Goal: Task Accomplishment & Management: Manage account settings

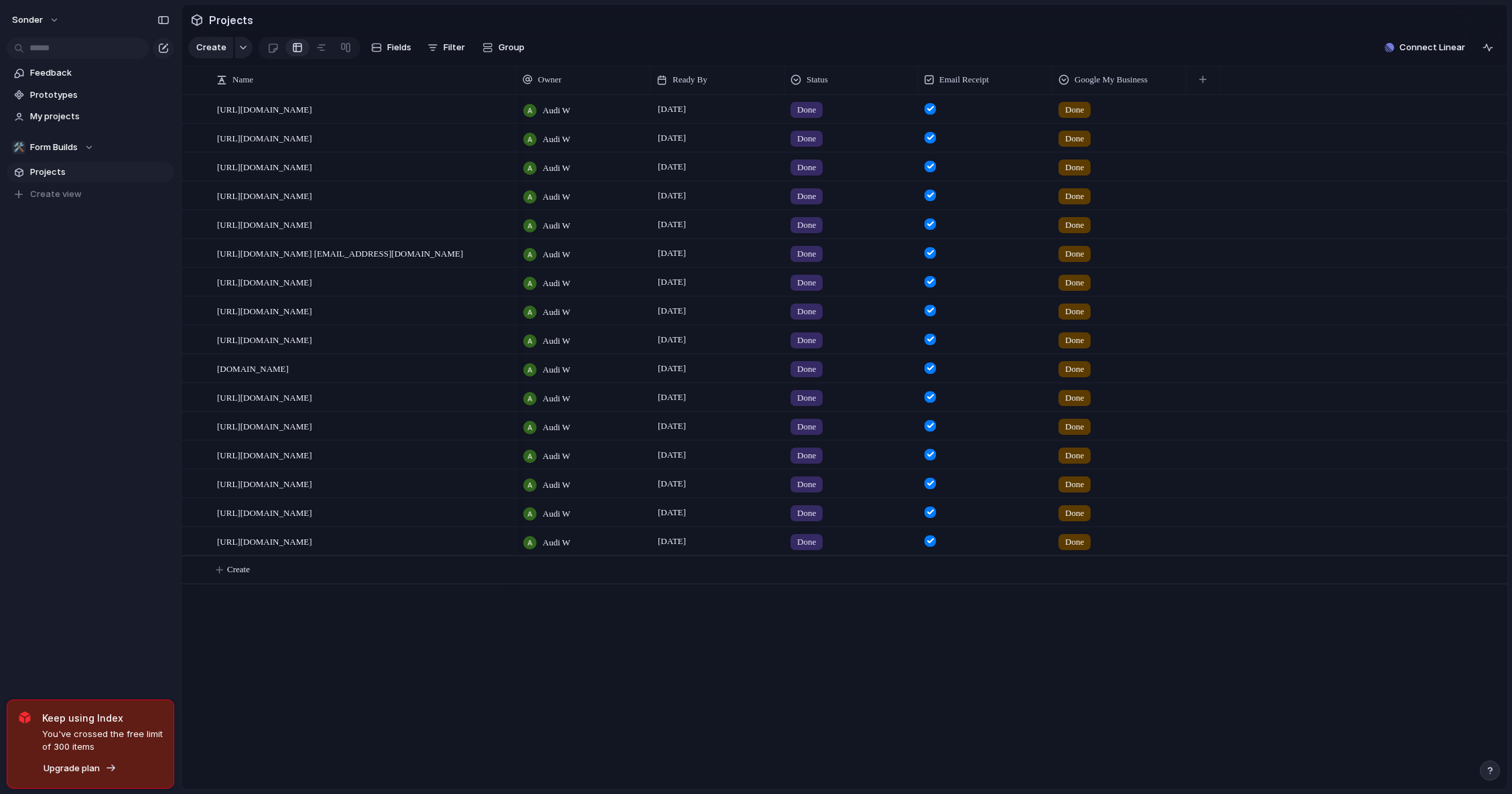
click at [120, 263] on div "Feedback Prototypes My projects 🛠️ Form Builds Projects To pick up a draggable …" at bounding box center [90, 156] width 181 height 313
click at [66, 145] on span "Form Builds" at bounding box center [54, 147] width 47 height 13
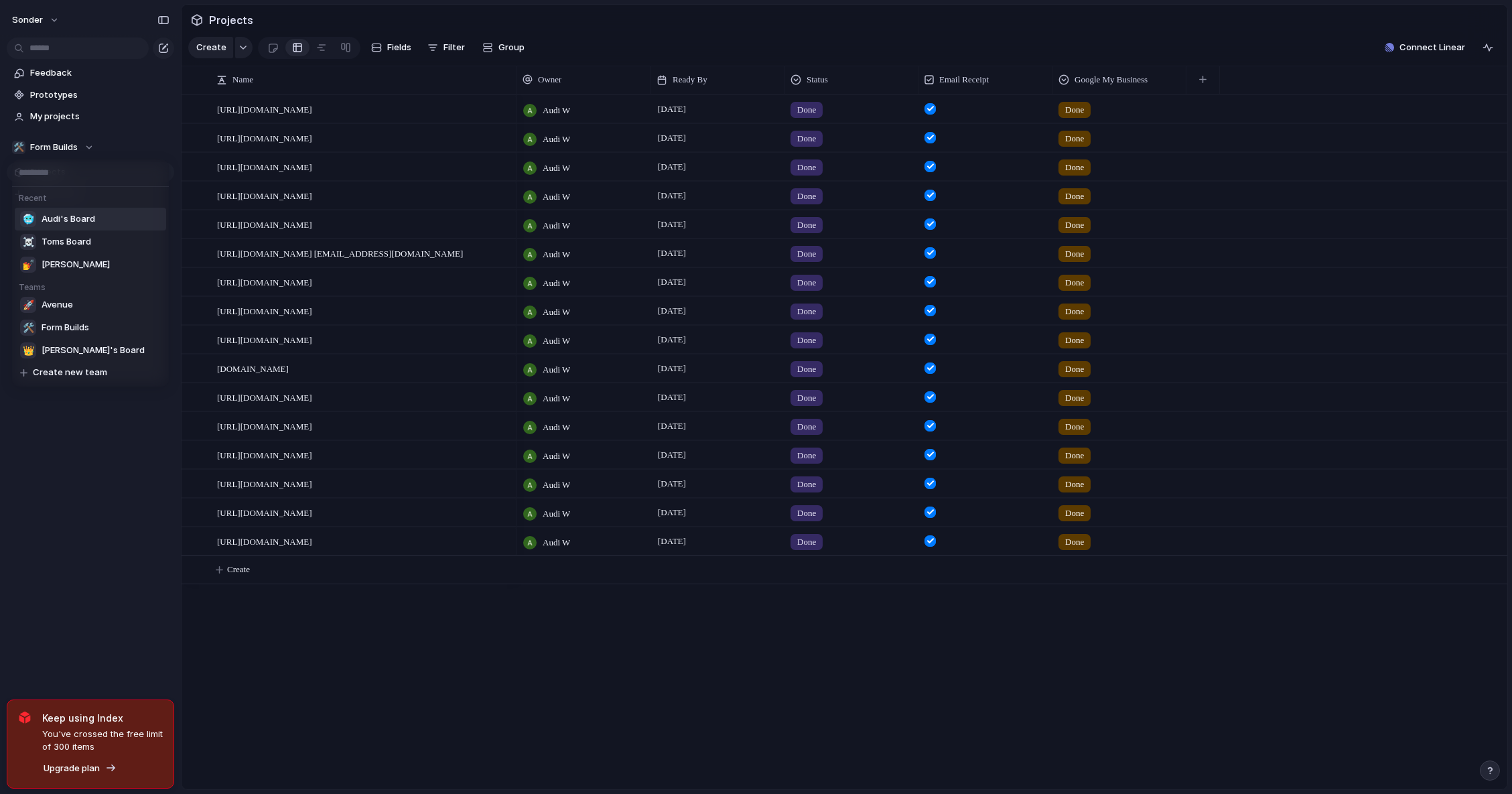
click at [63, 214] on span "Audi's Board" at bounding box center [68, 219] width 54 height 13
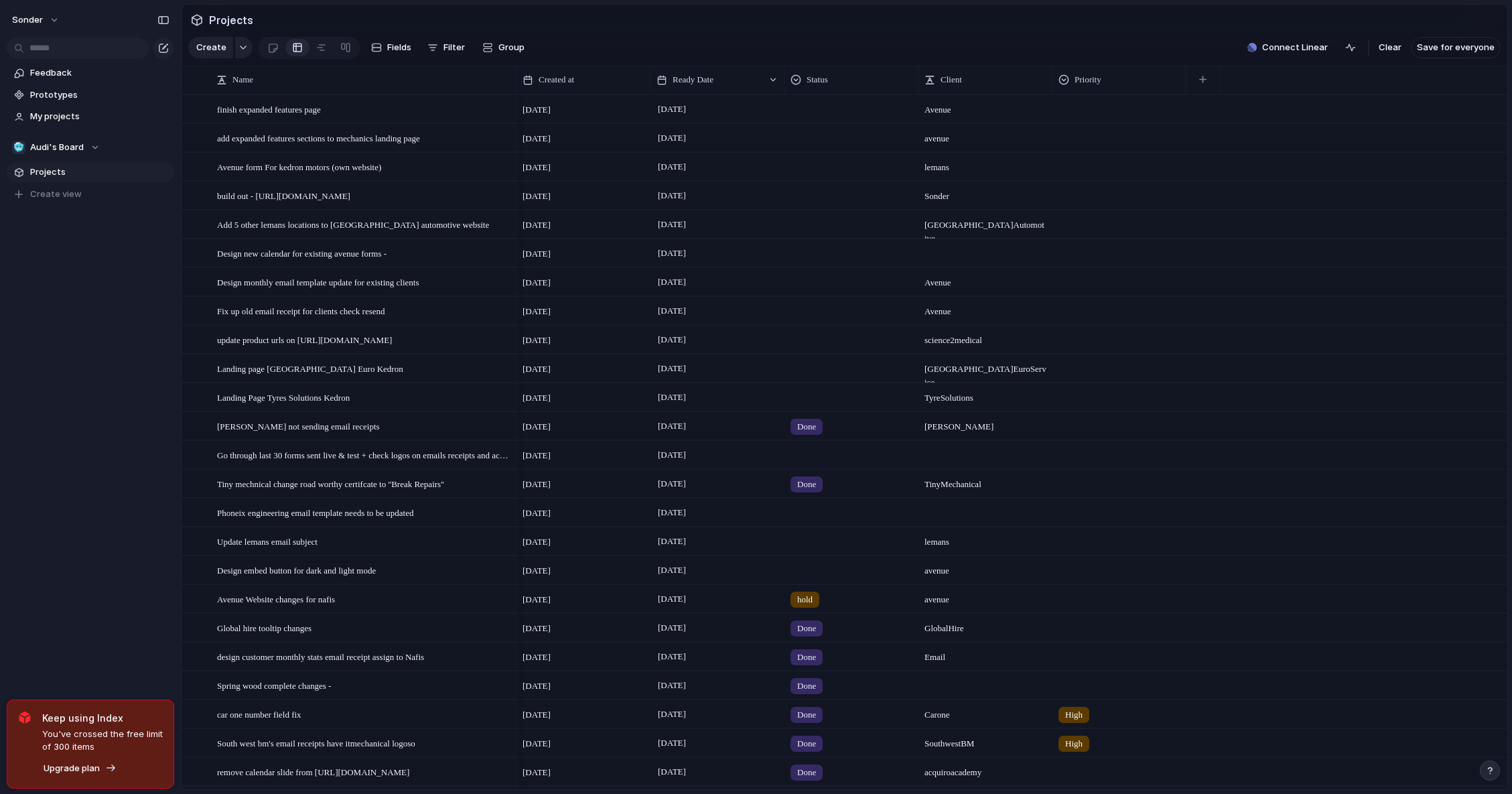
scroll to position [208, 0]
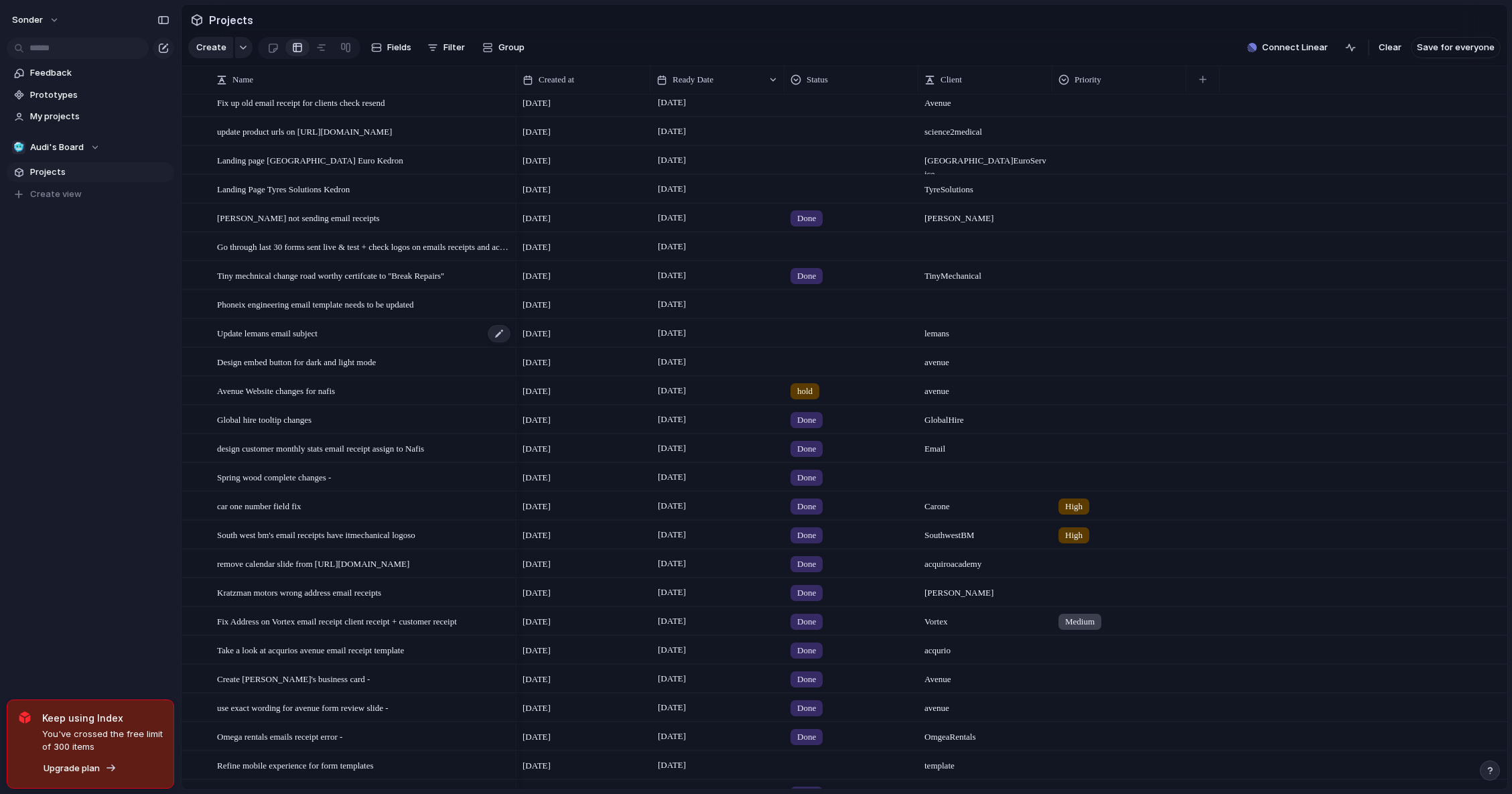
click at [317, 340] on span "Update lemans email subject" at bounding box center [267, 333] width 100 height 15
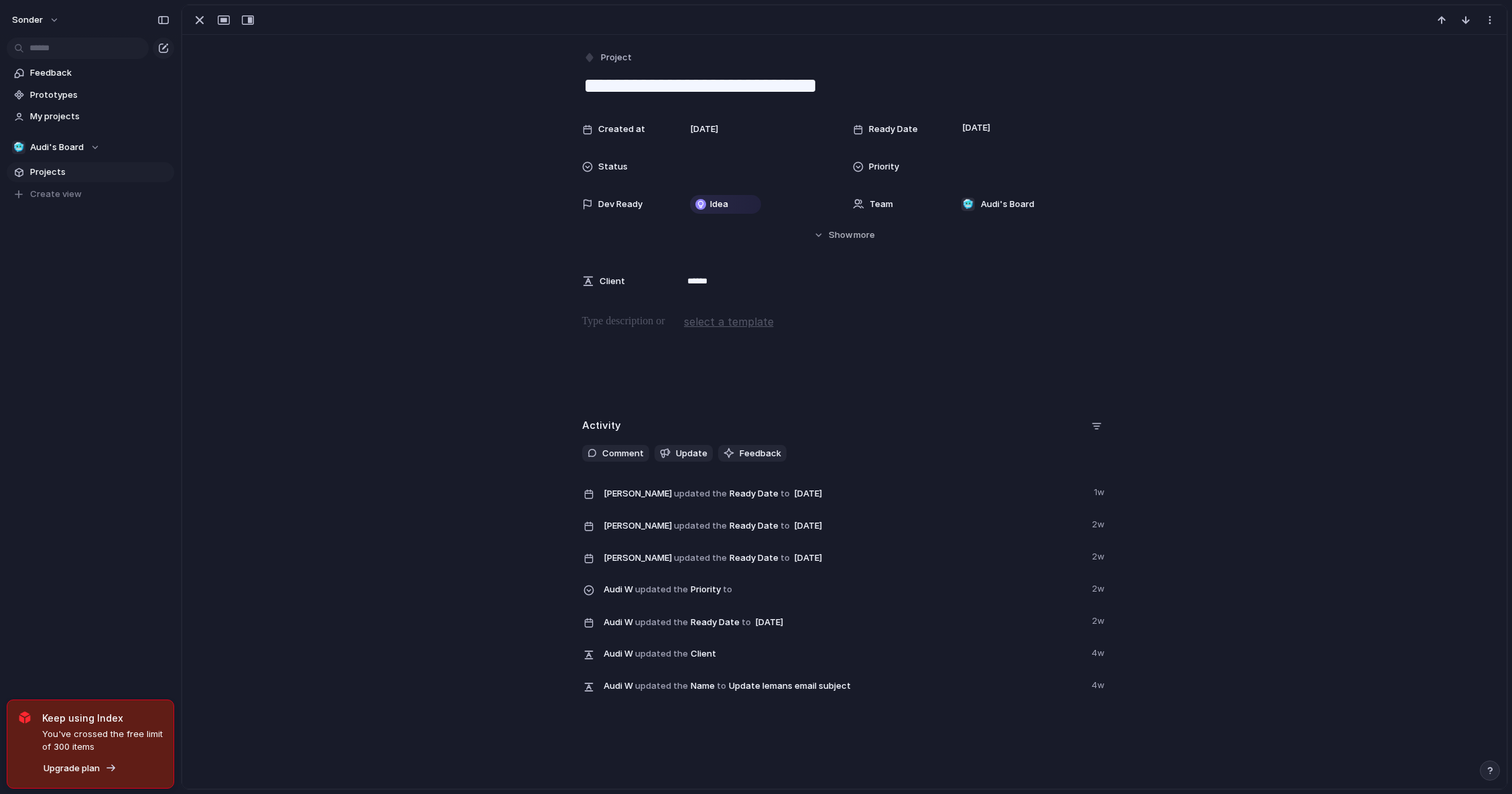
click at [1254, 143] on div "Created at [DATE] Ready Date [DATE] Status Priority Dev Ready Idea Team 🥶 Audi'…" at bounding box center [844, 178] width 1292 height 126
click at [205, 24] on div "button" at bounding box center [199, 20] width 16 height 16
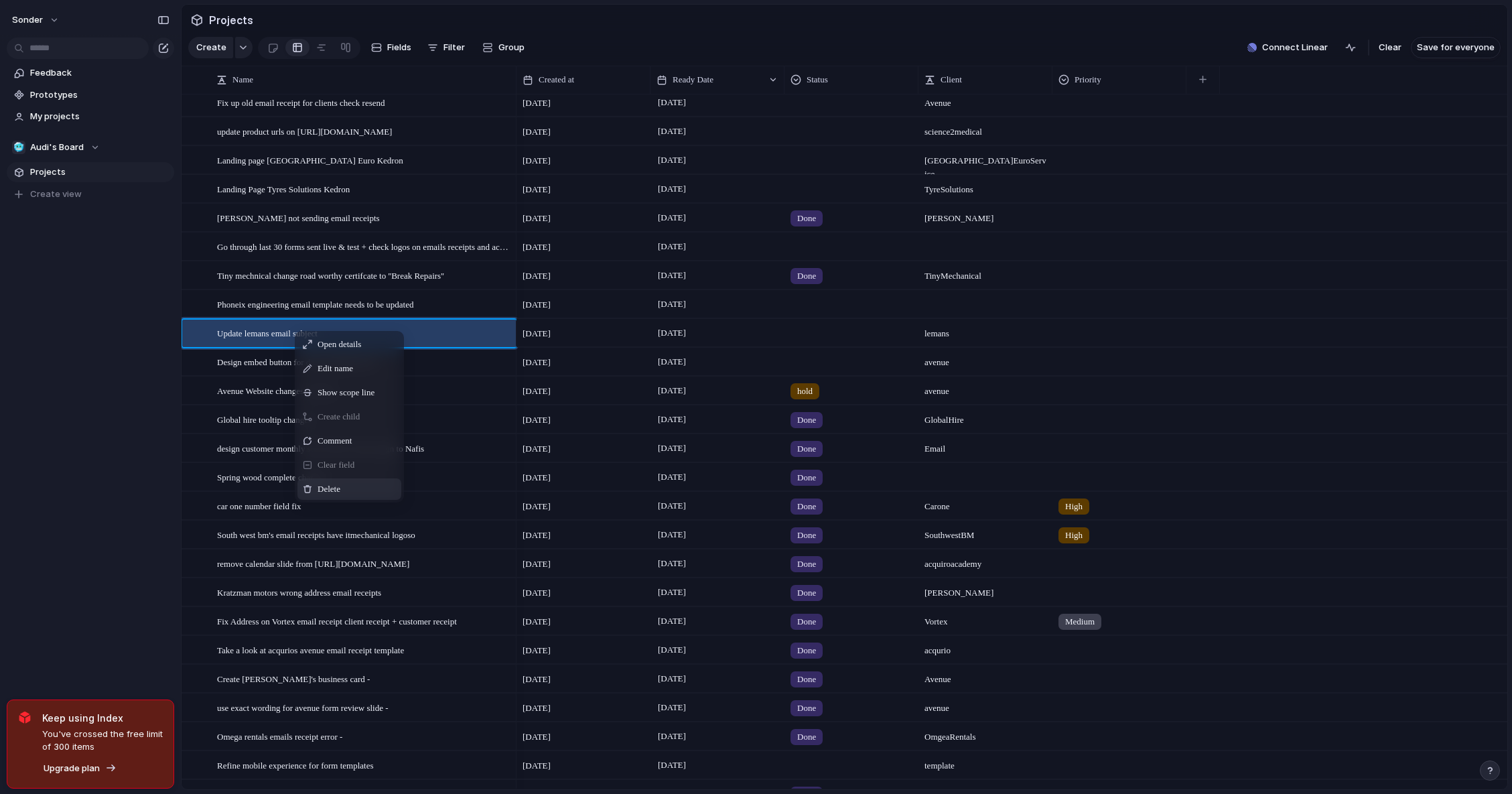
click at [326, 492] on div "Delete" at bounding box center [350, 489] width 104 height 22
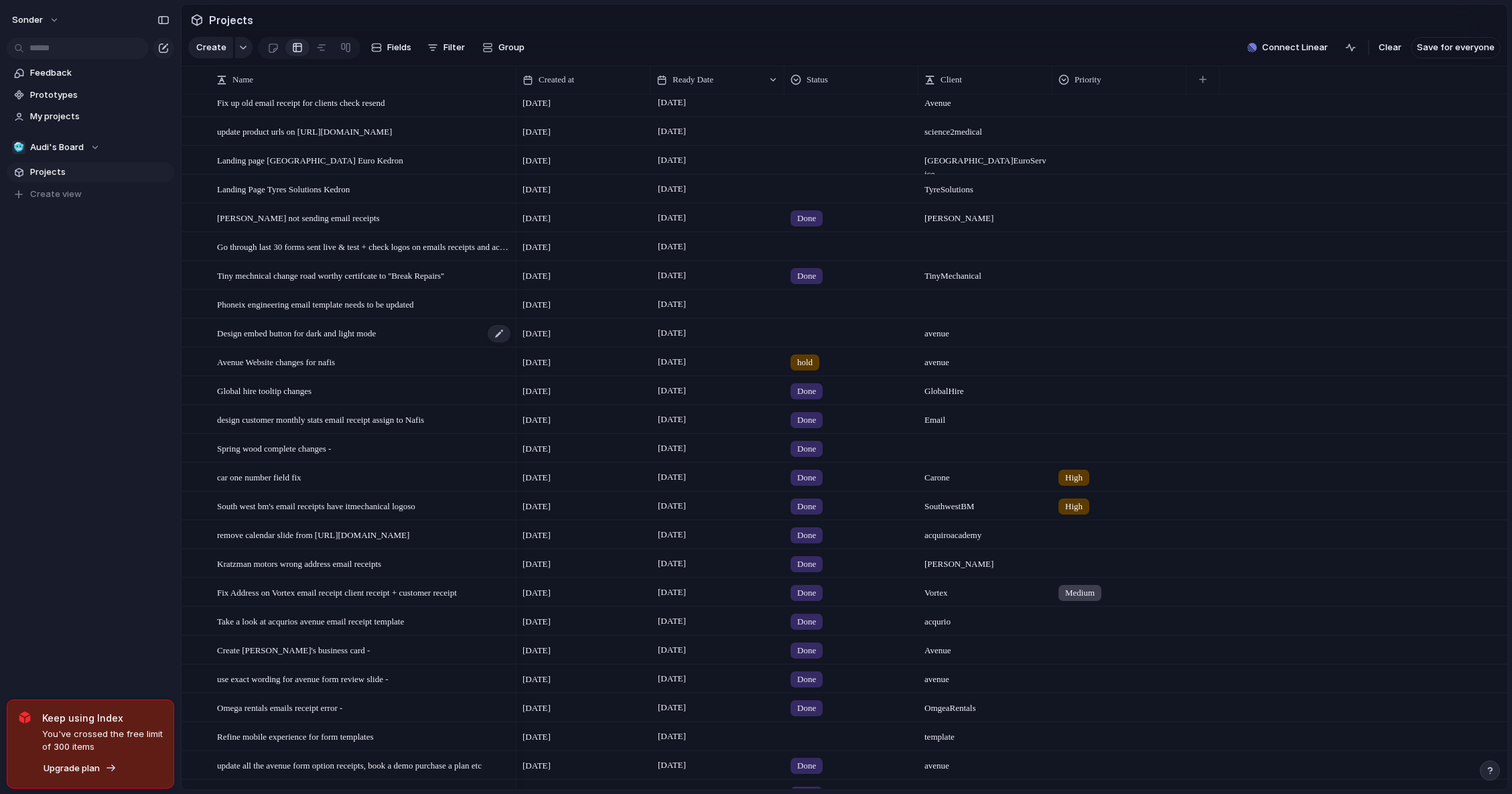
click at [356, 340] on span "Design embed button for dark and light mode" at bounding box center [297, 333] width 159 height 15
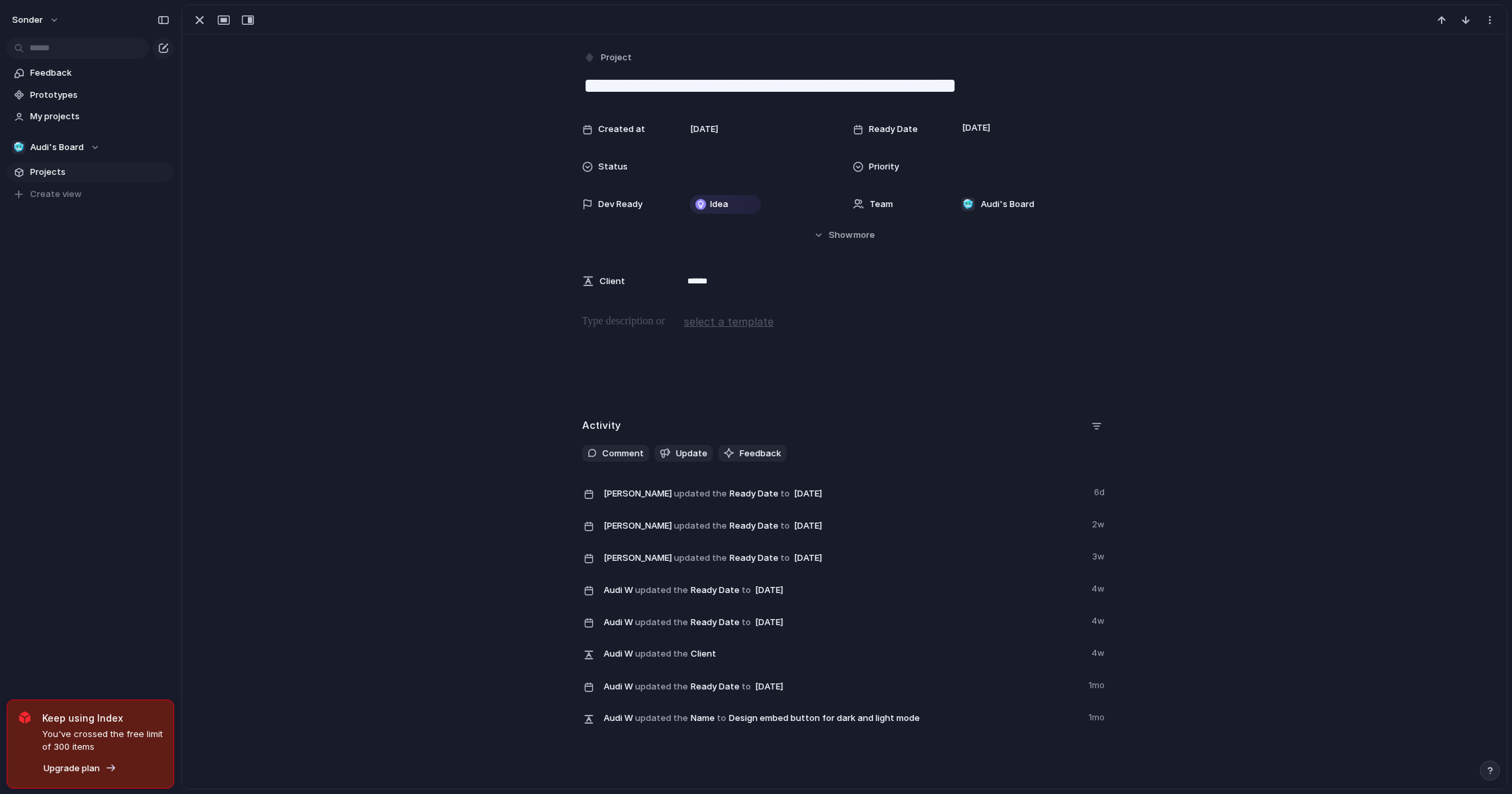
click at [834, 77] on textarea "**********" at bounding box center [844, 86] width 525 height 28
click at [1008, 78] on textarea "**********" at bounding box center [844, 86] width 525 height 28
click at [196, 24] on div "button" at bounding box center [199, 20] width 16 height 16
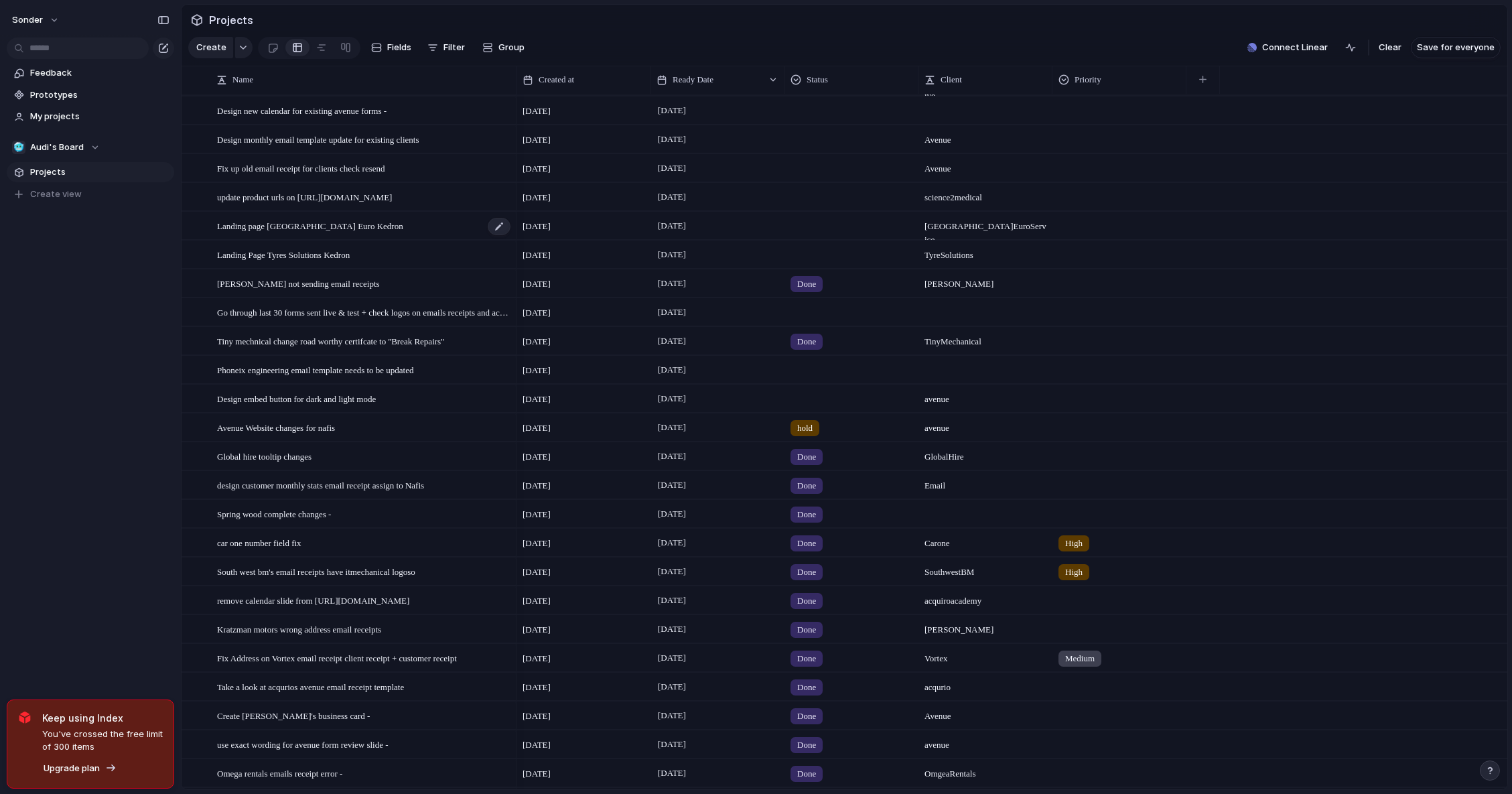
scroll to position [140, 0]
click at [776, 175] on div "[DATE]" at bounding box center [717, 168] width 133 height 22
click at [814, 179] on div at bounding box center [852, 168] width 133 height 22
click at [809, 262] on span "Done" at bounding box center [810, 260] width 22 height 13
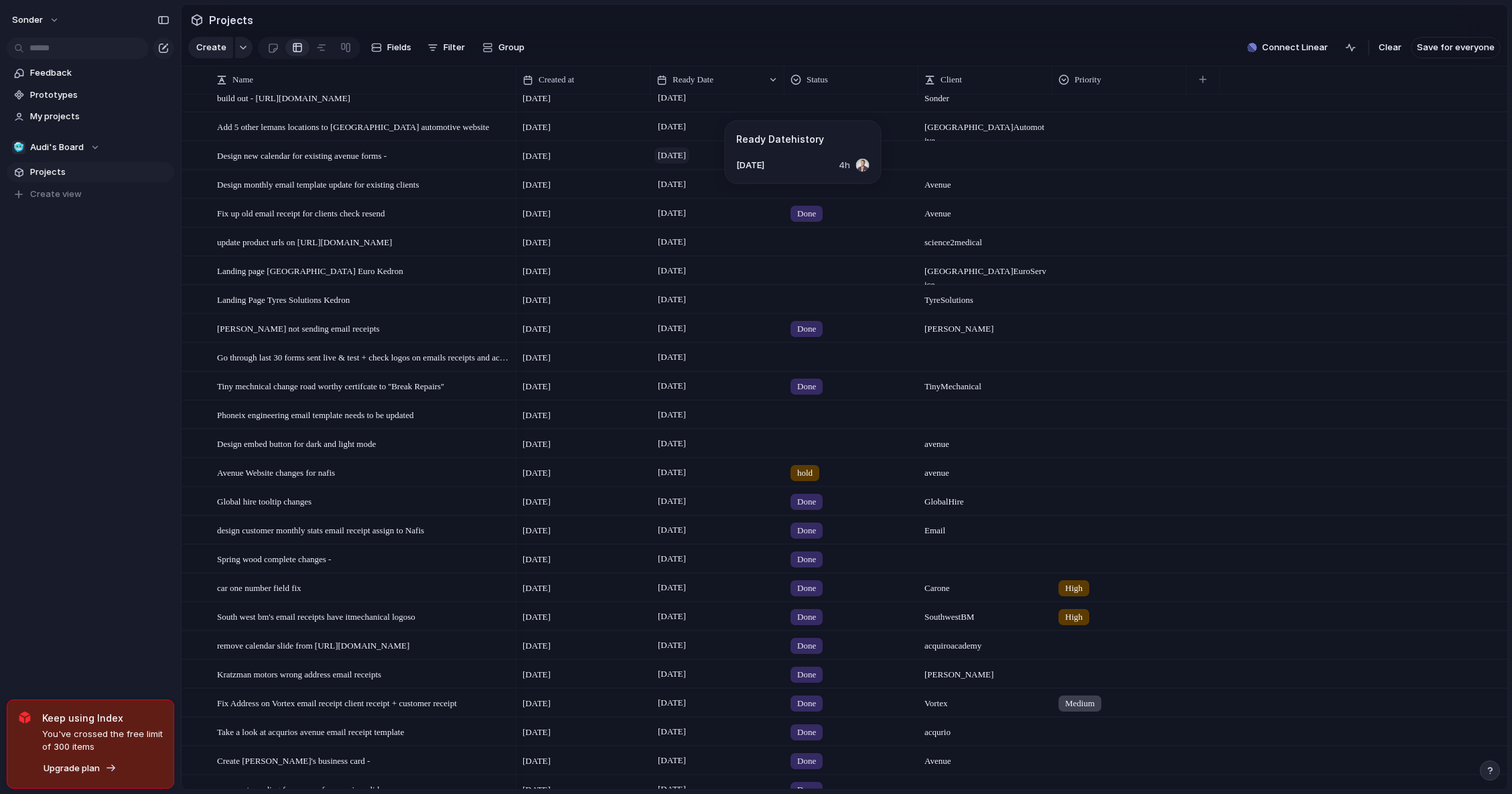
click at [669, 161] on span "[DATE]" at bounding box center [672, 155] width 35 height 16
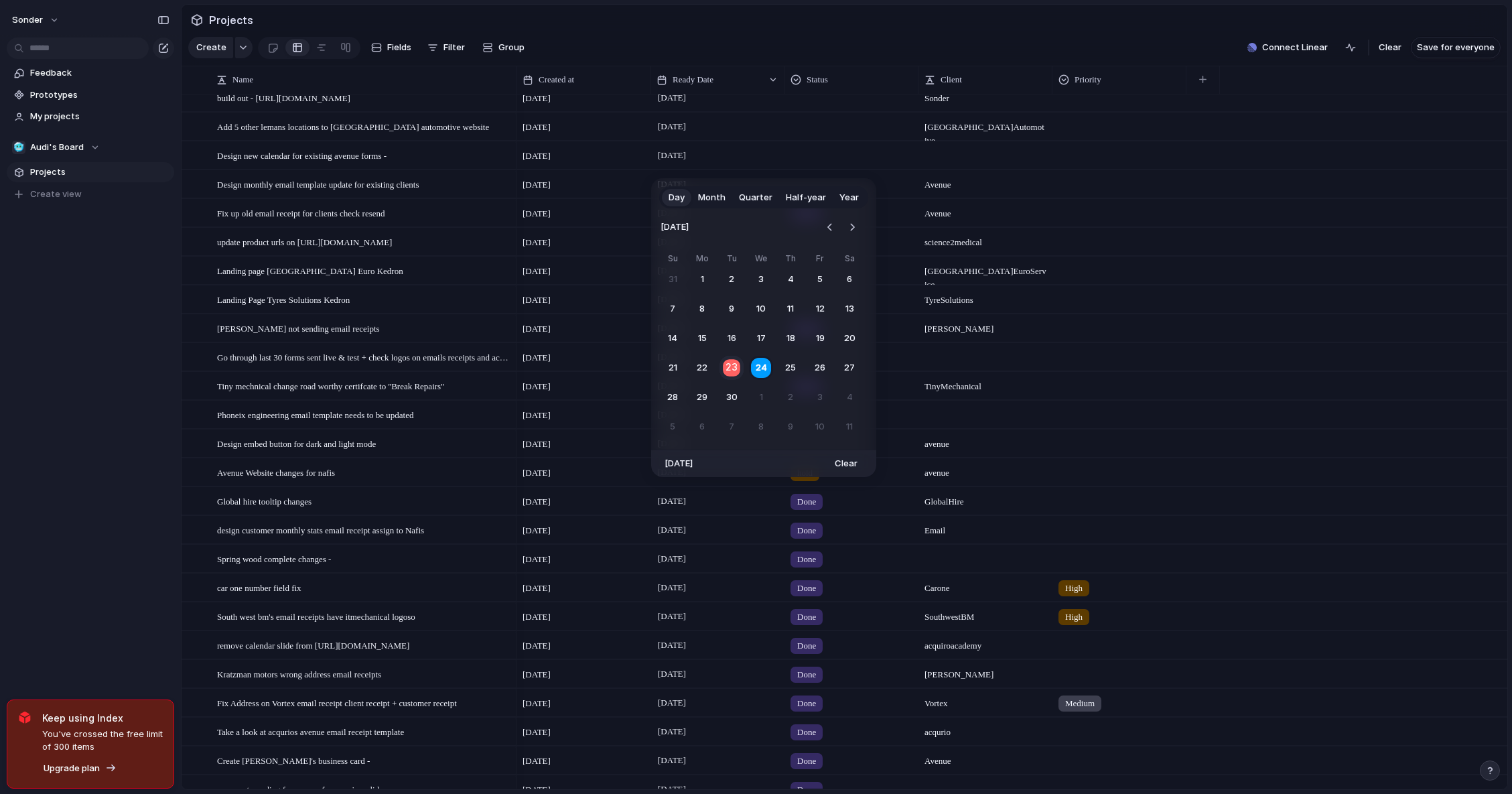
click at [729, 367] on button "23" at bounding box center [732, 369] width 27 height 27
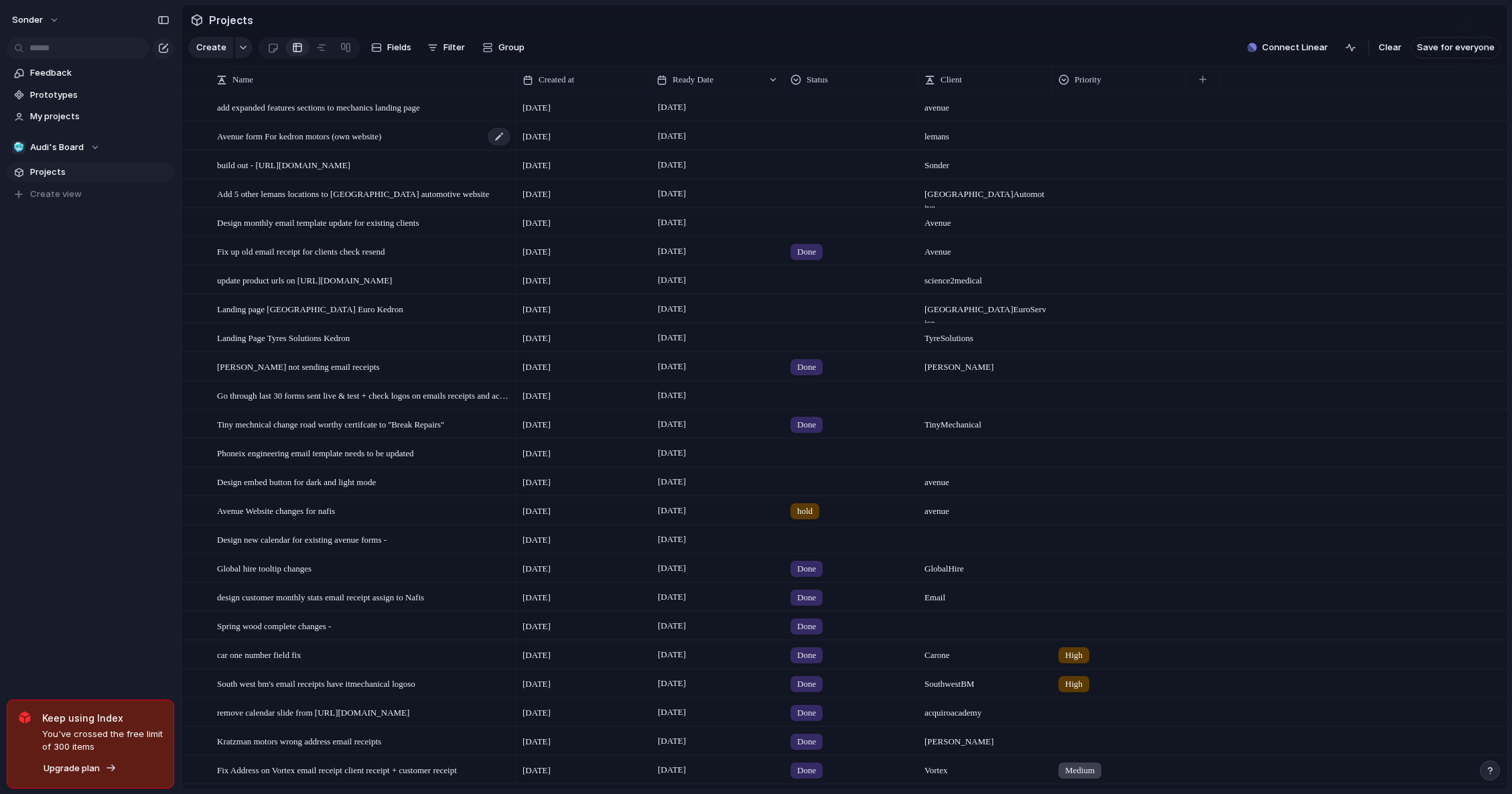
scroll to position [0, 0]
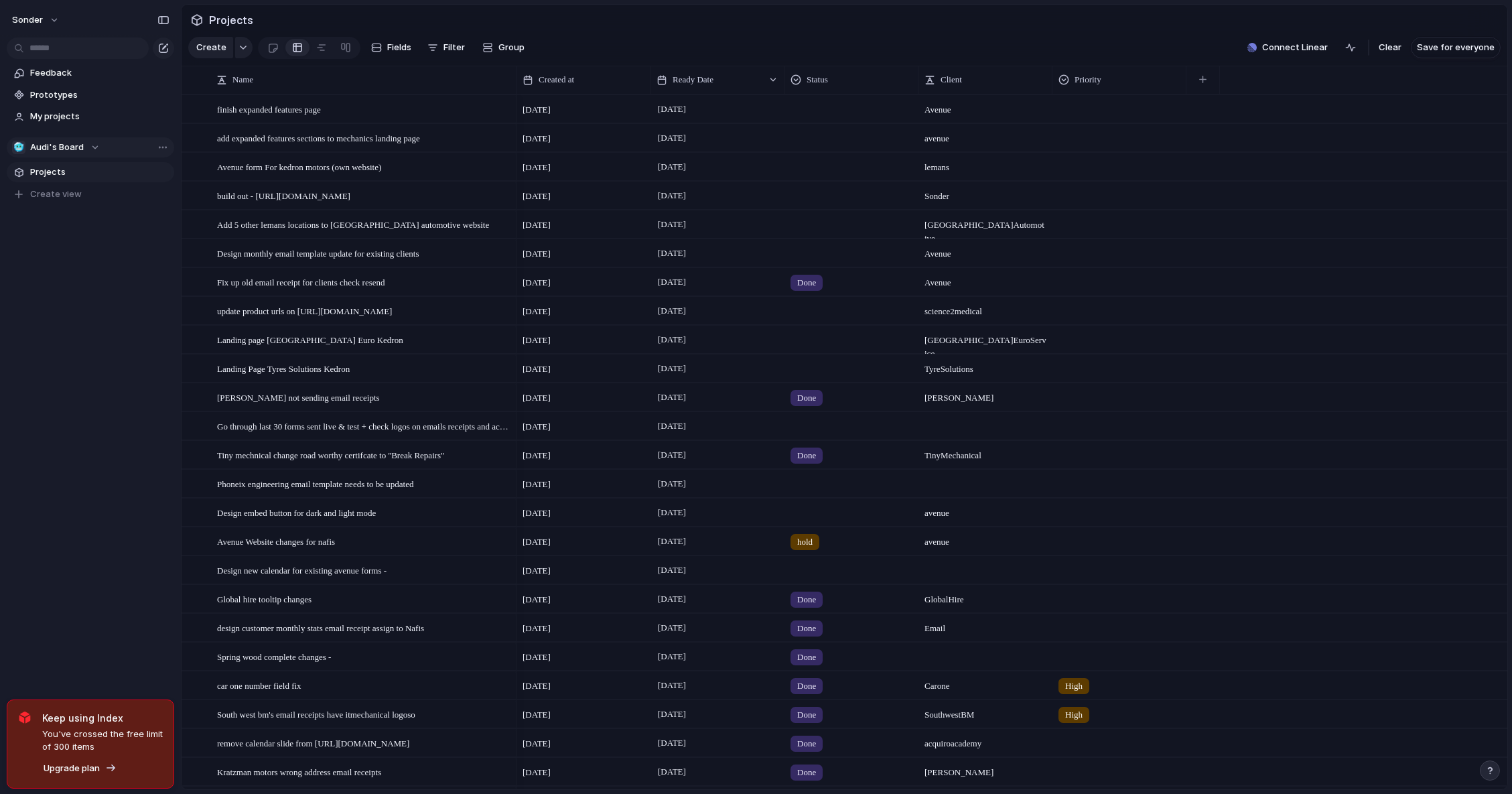
click at [55, 145] on span "Audi's Board" at bounding box center [57, 147] width 54 height 13
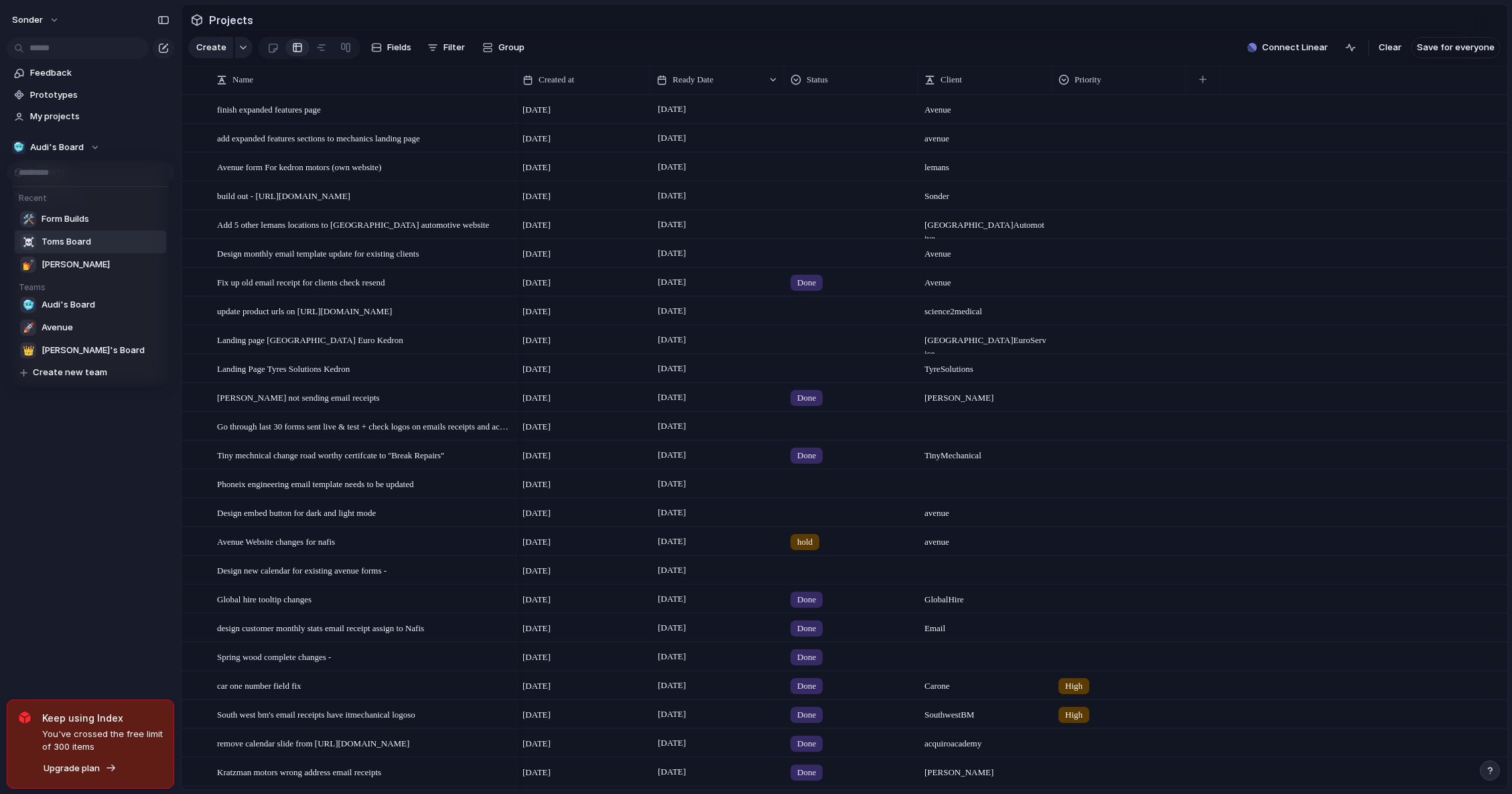
click at [87, 239] on span "Toms Board" at bounding box center [66, 242] width 49 height 13
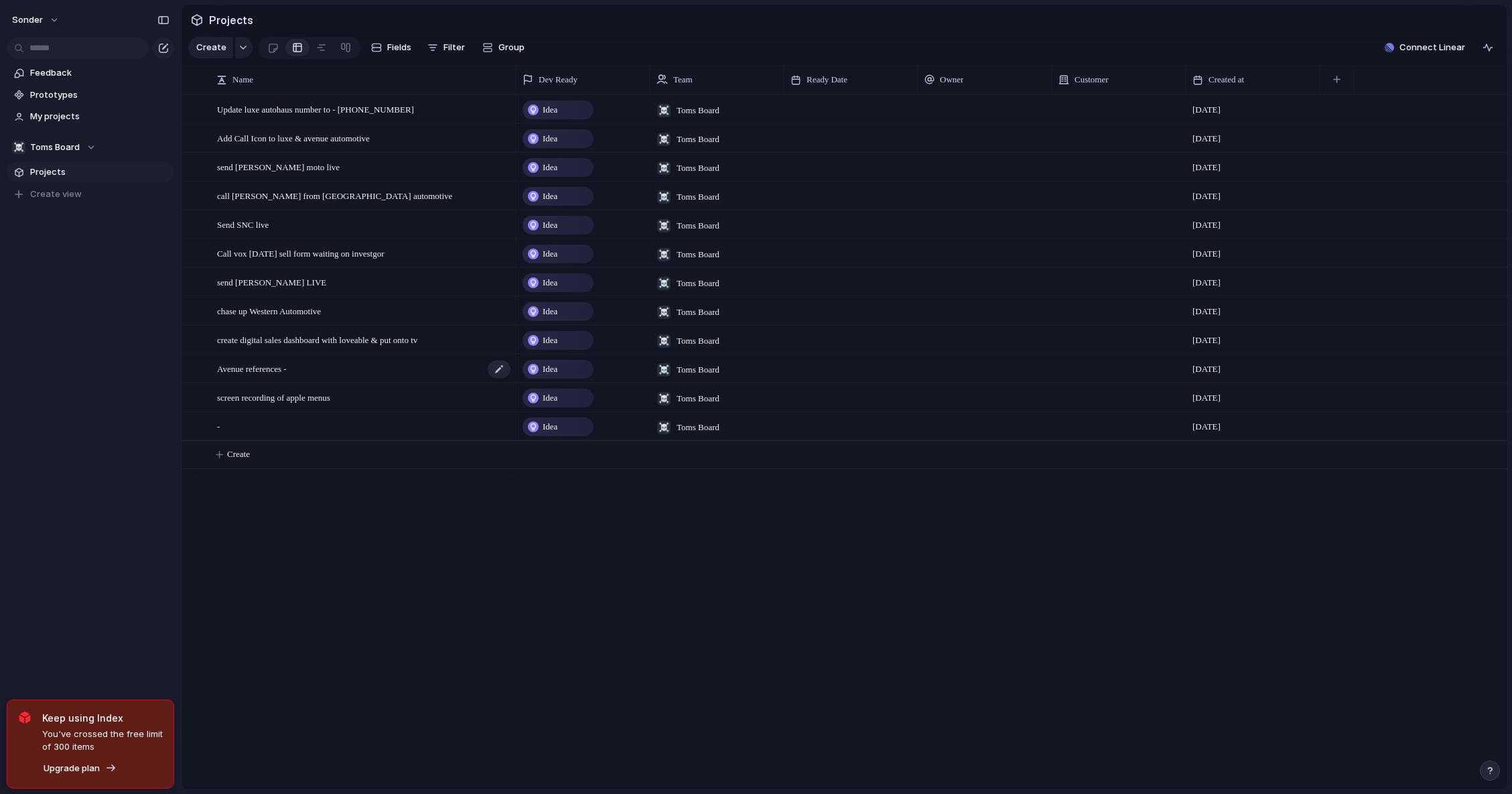
click at [261, 373] on span "Avenue references -" at bounding box center [252, 368] width 70 height 15
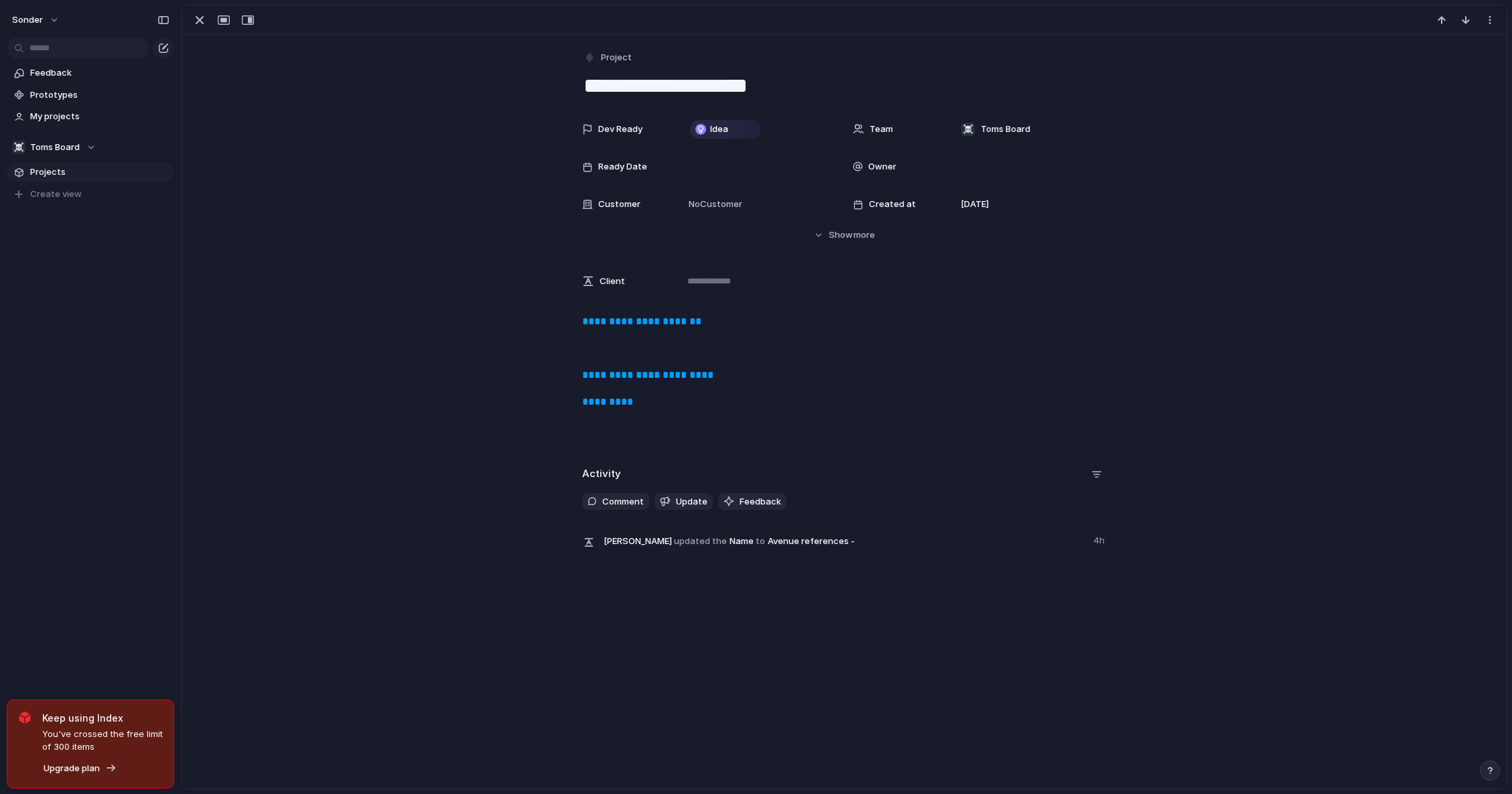
click at [625, 386] on div "**********" at bounding box center [844, 380] width 1292 height 134
click at [629, 374] on link "**********" at bounding box center [647, 374] width 132 height 10
click at [201, 22] on div "button" at bounding box center [199, 20] width 16 height 16
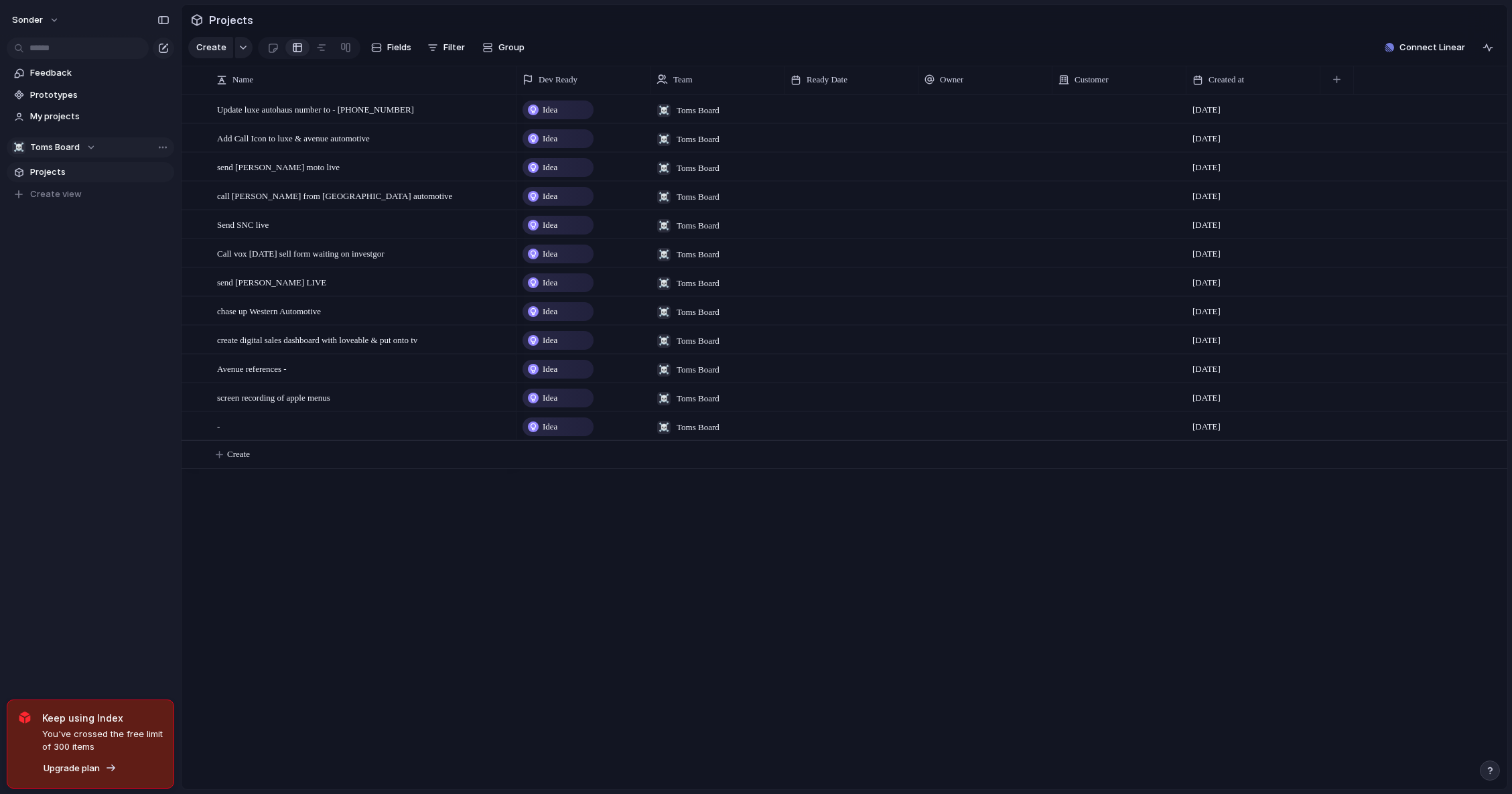
click at [67, 148] on span "Toms Board" at bounding box center [55, 147] width 49 height 13
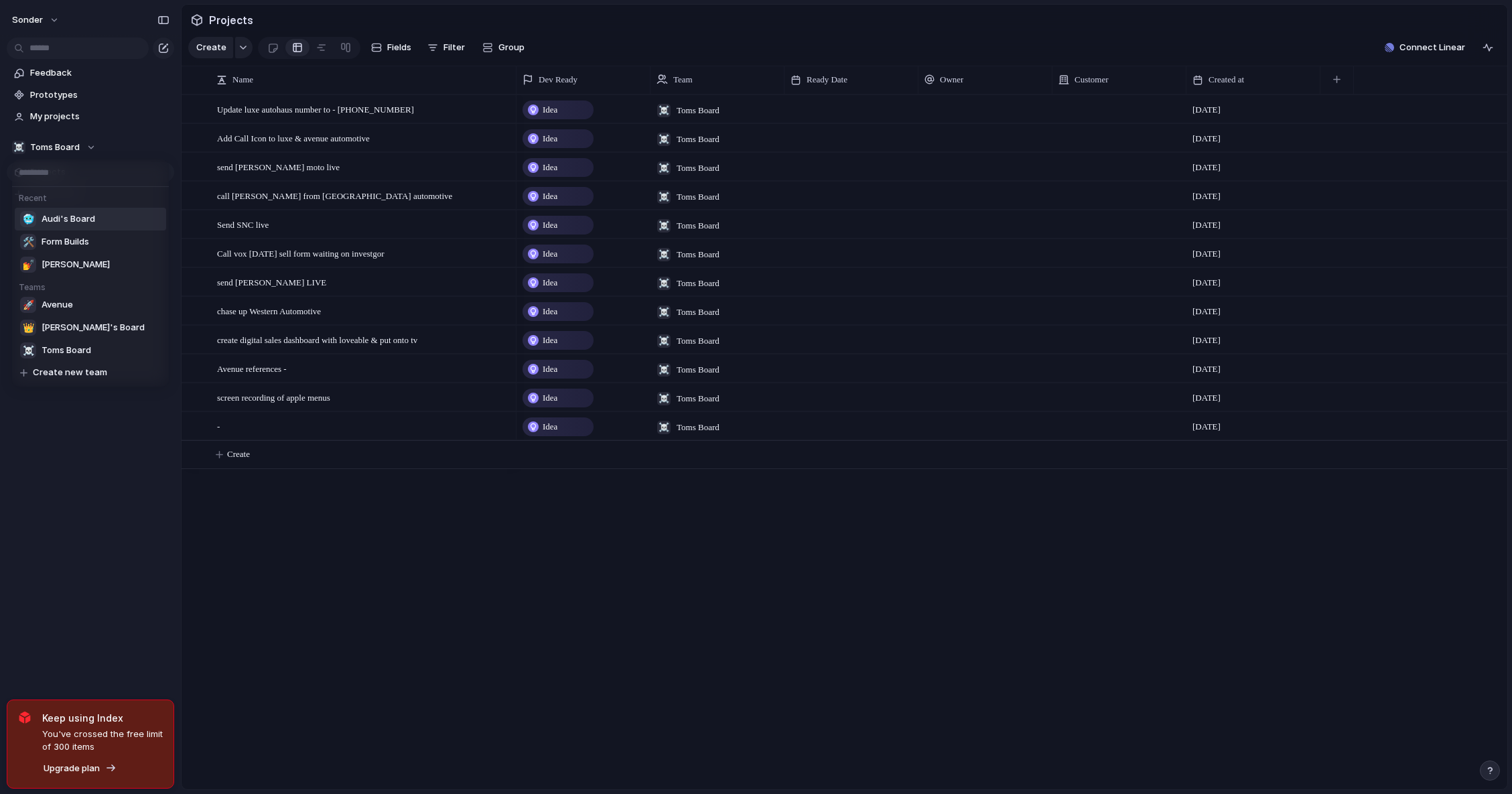
click at [77, 218] on span "Audi's Board" at bounding box center [68, 219] width 54 height 13
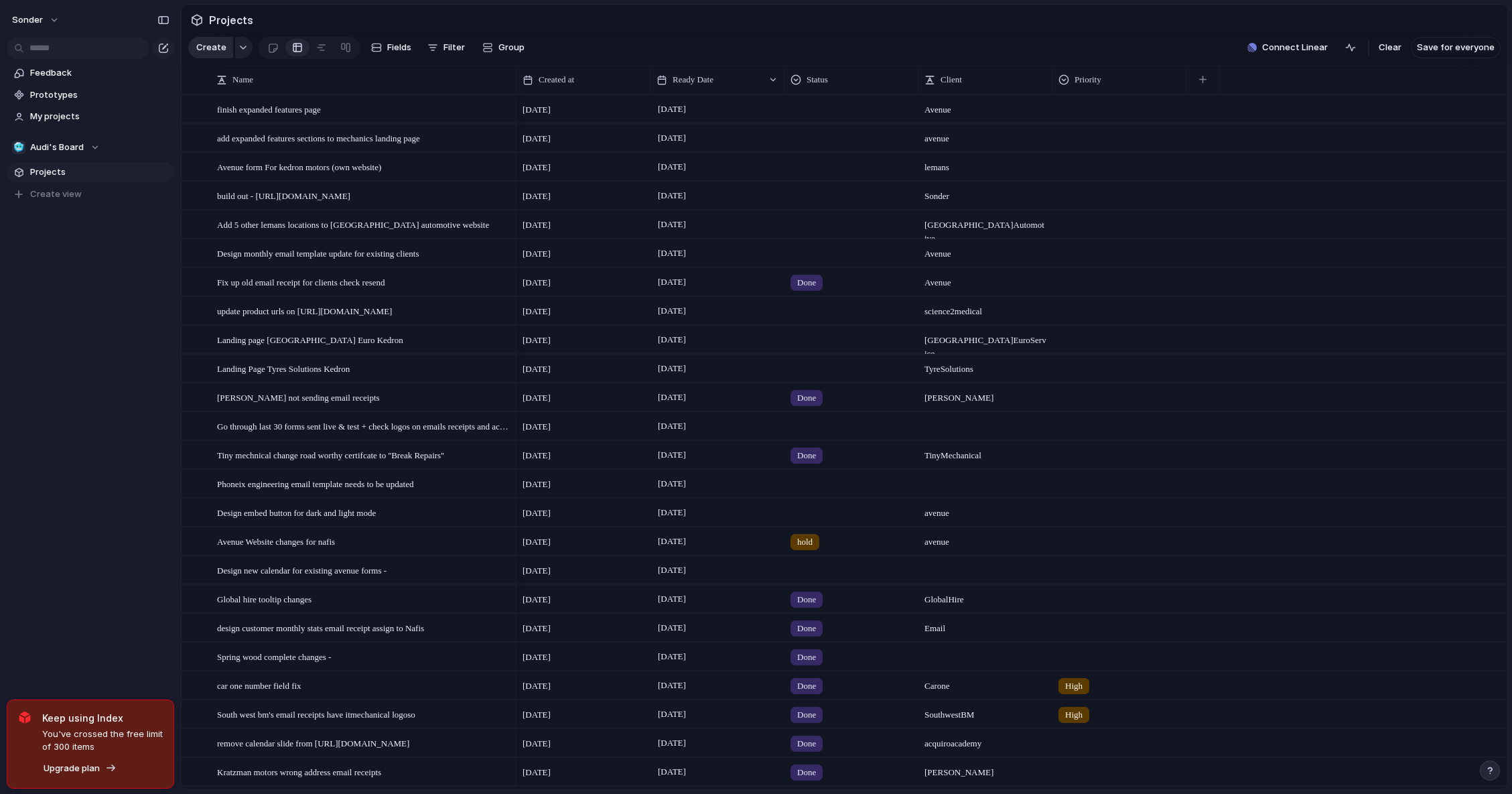
click at [211, 54] on span "Create" at bounding box center [211, 47] width 30 height 13
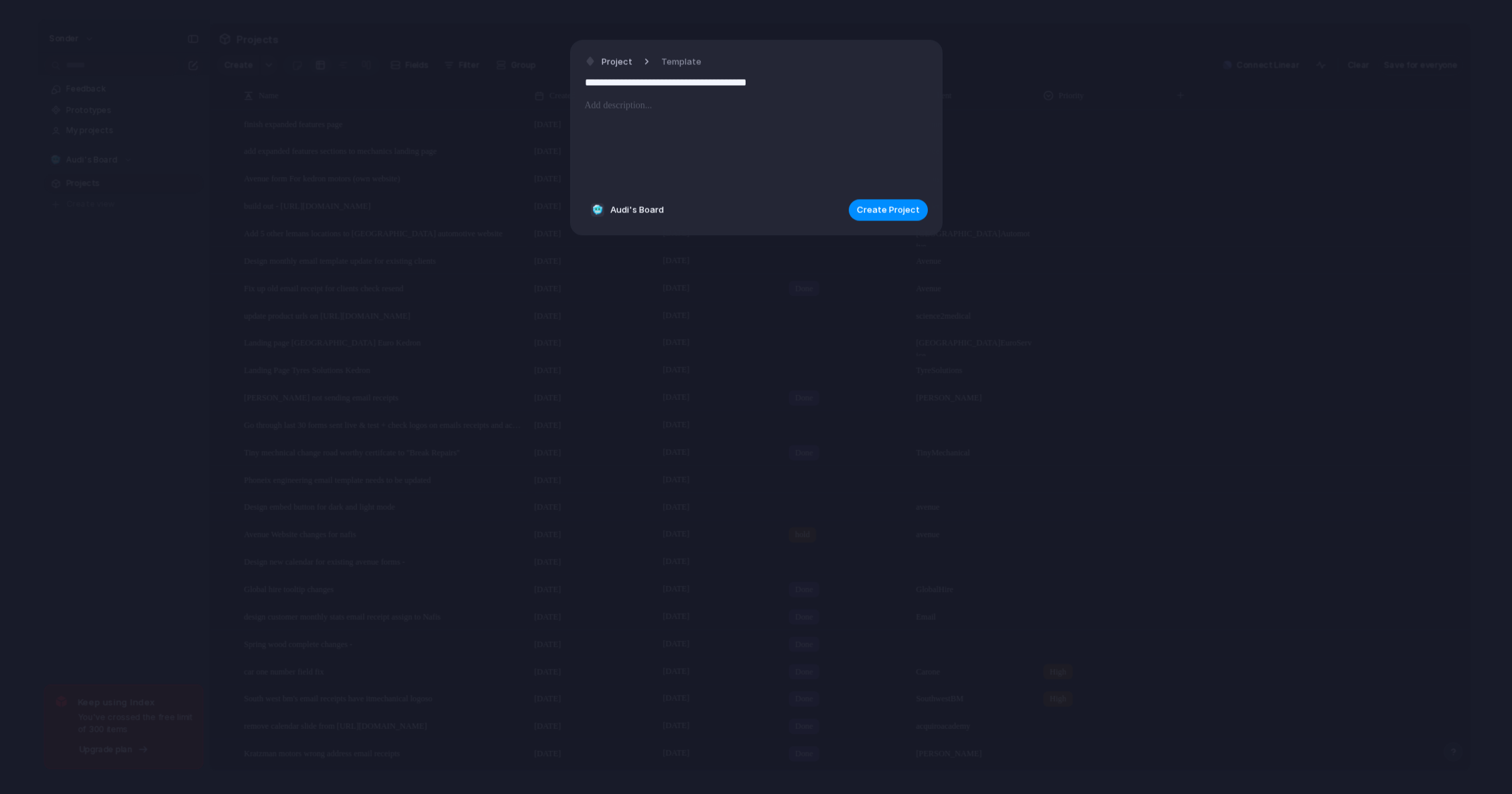
type input "**********"
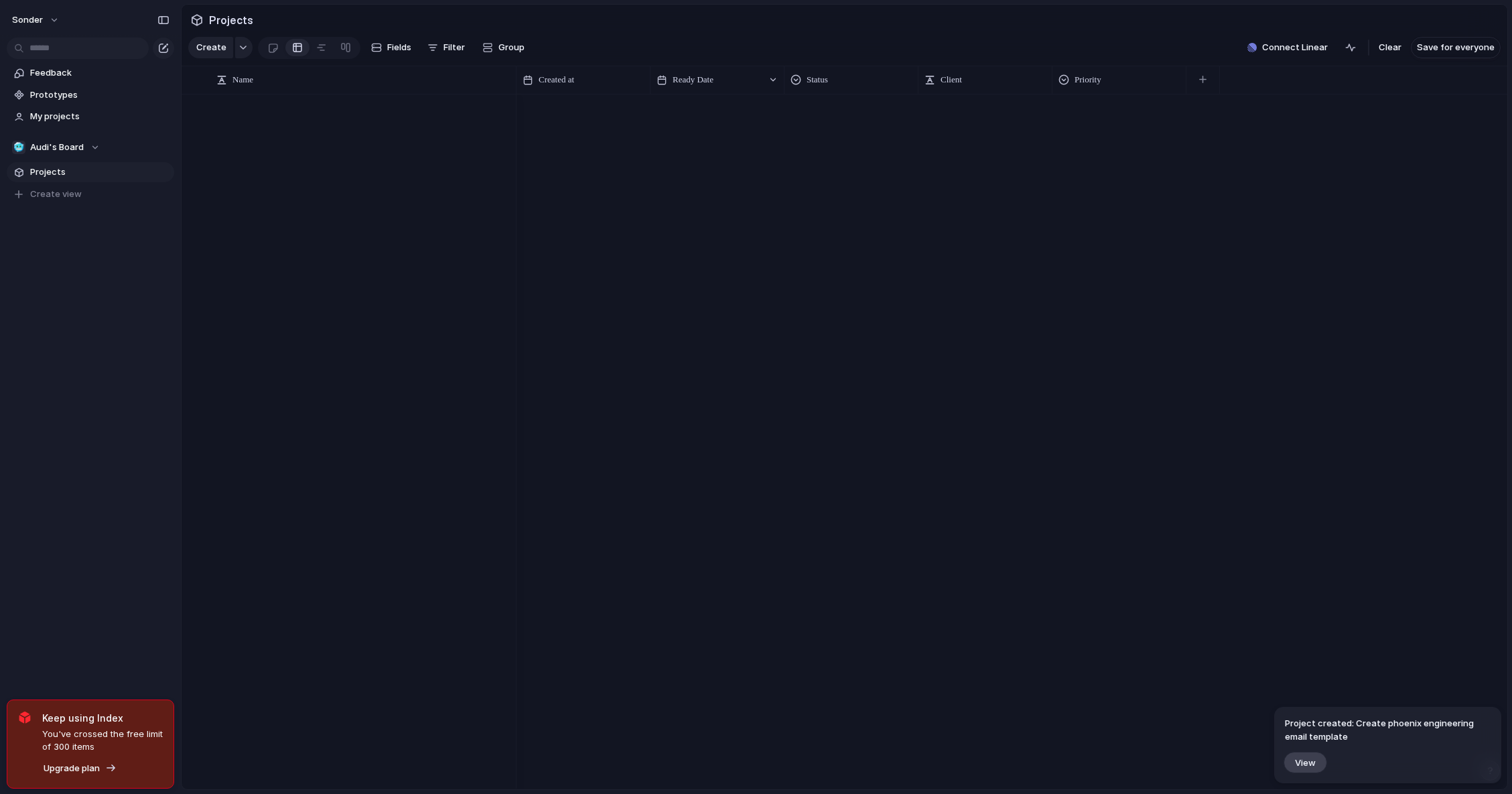
scroll to position [2440, 0]
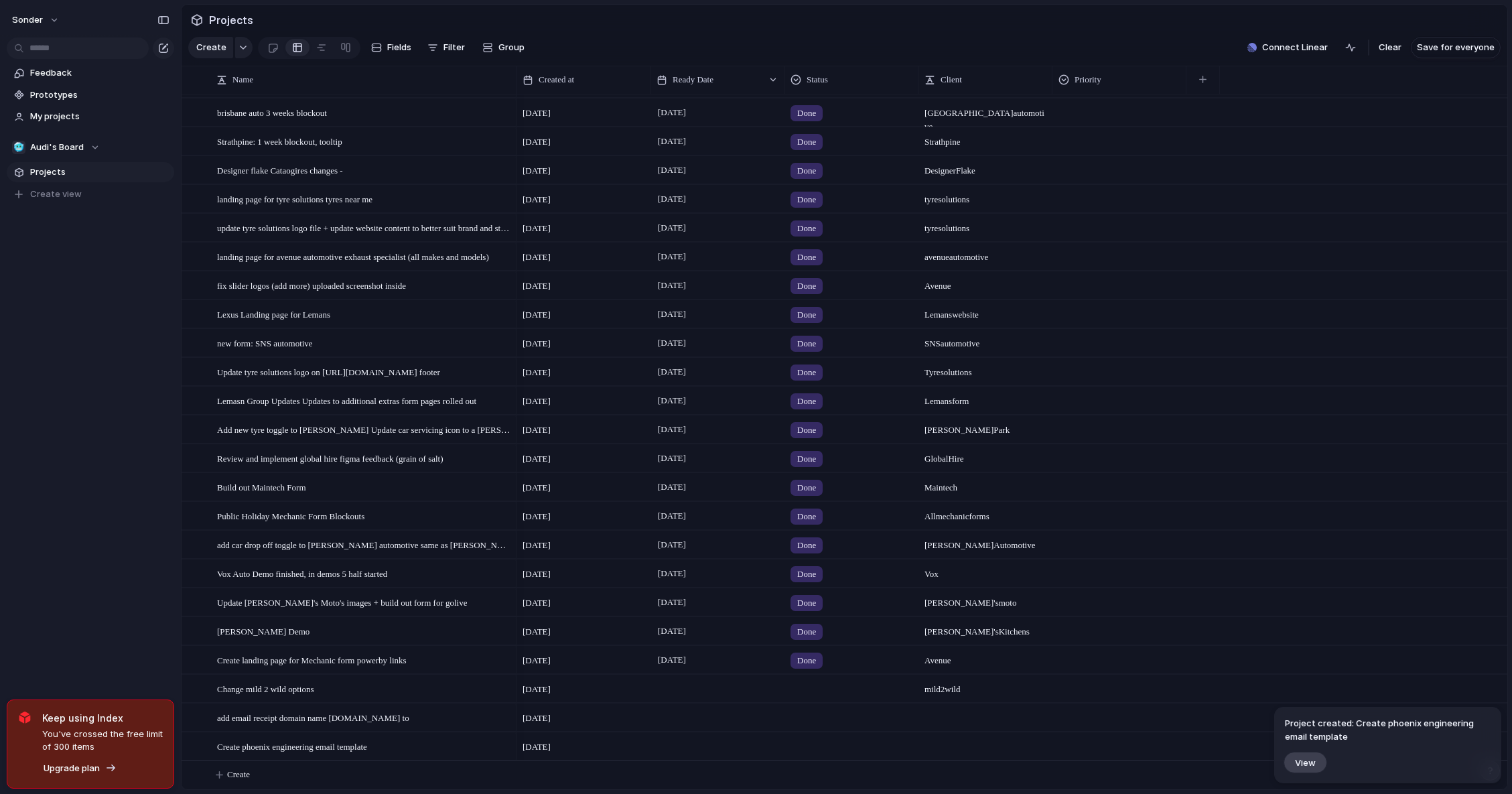
click at [671, 740] on div at bounding box center [716, 746] width 134 height 27
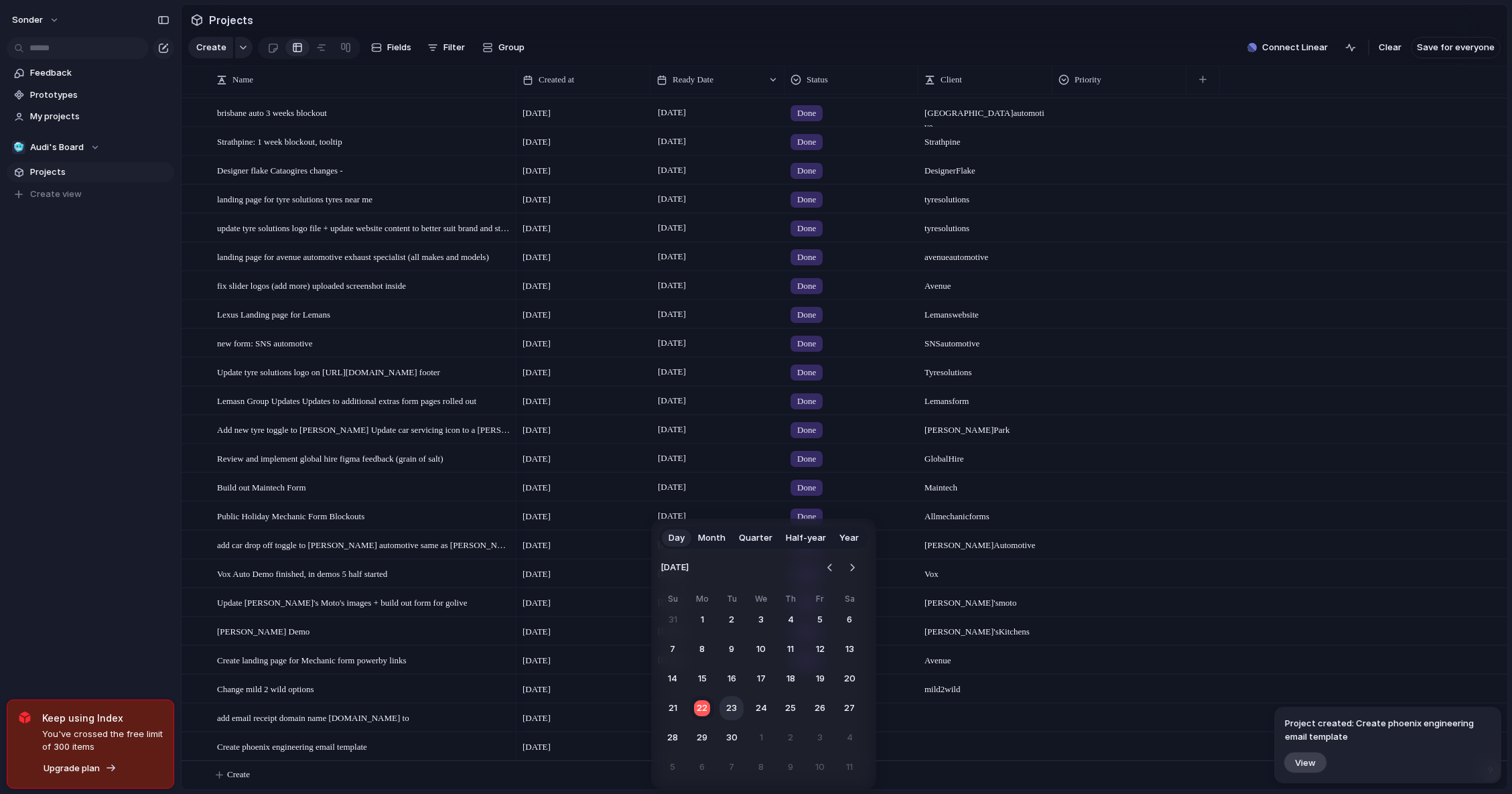
click at [734, 705] on button "23" at bounding box center [730, 708] width 24 height 24
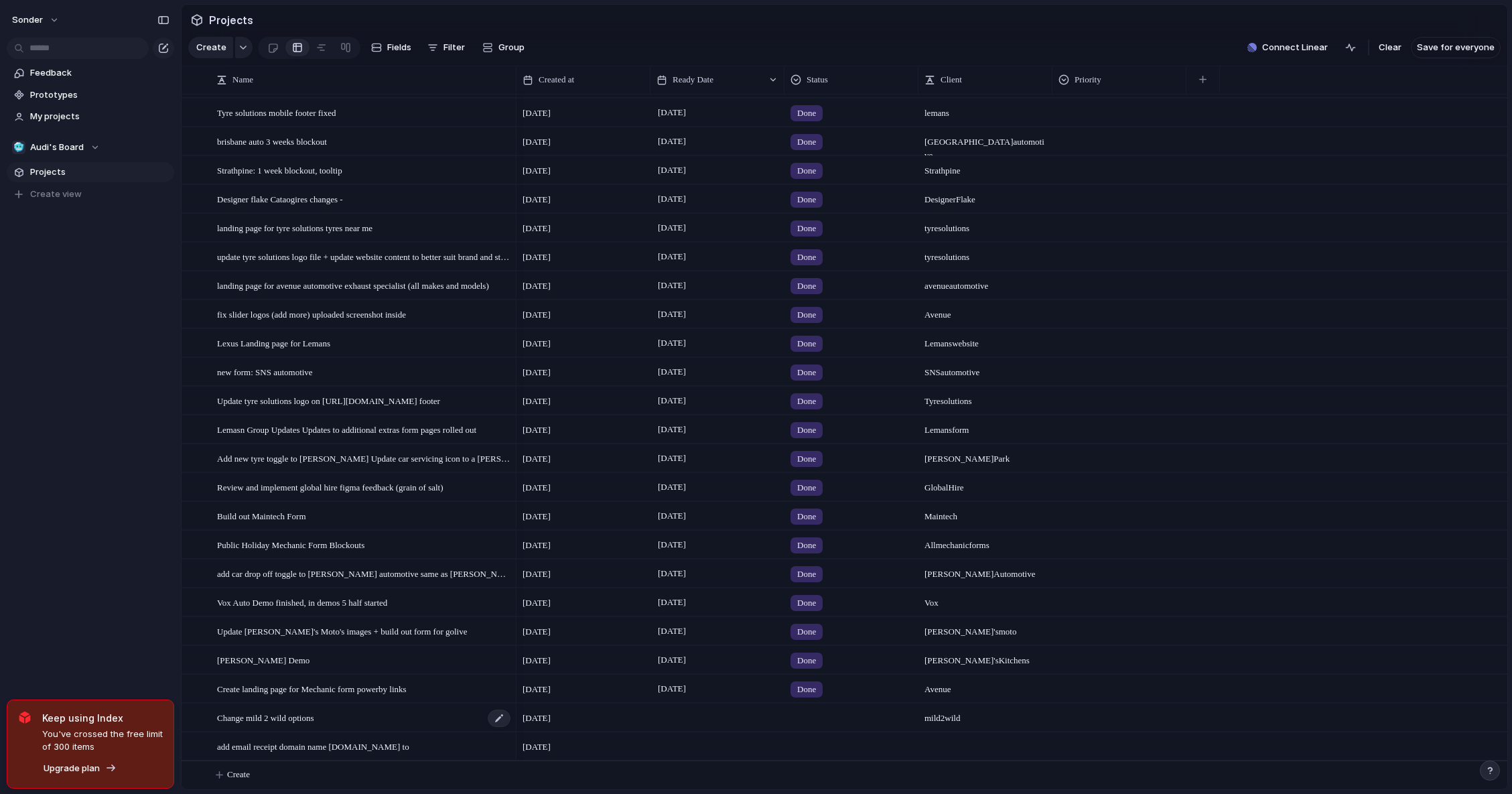
click at [297, 713] on span "Change mild 2 wild options" at bounding box center [265, 717] width 97 height 15
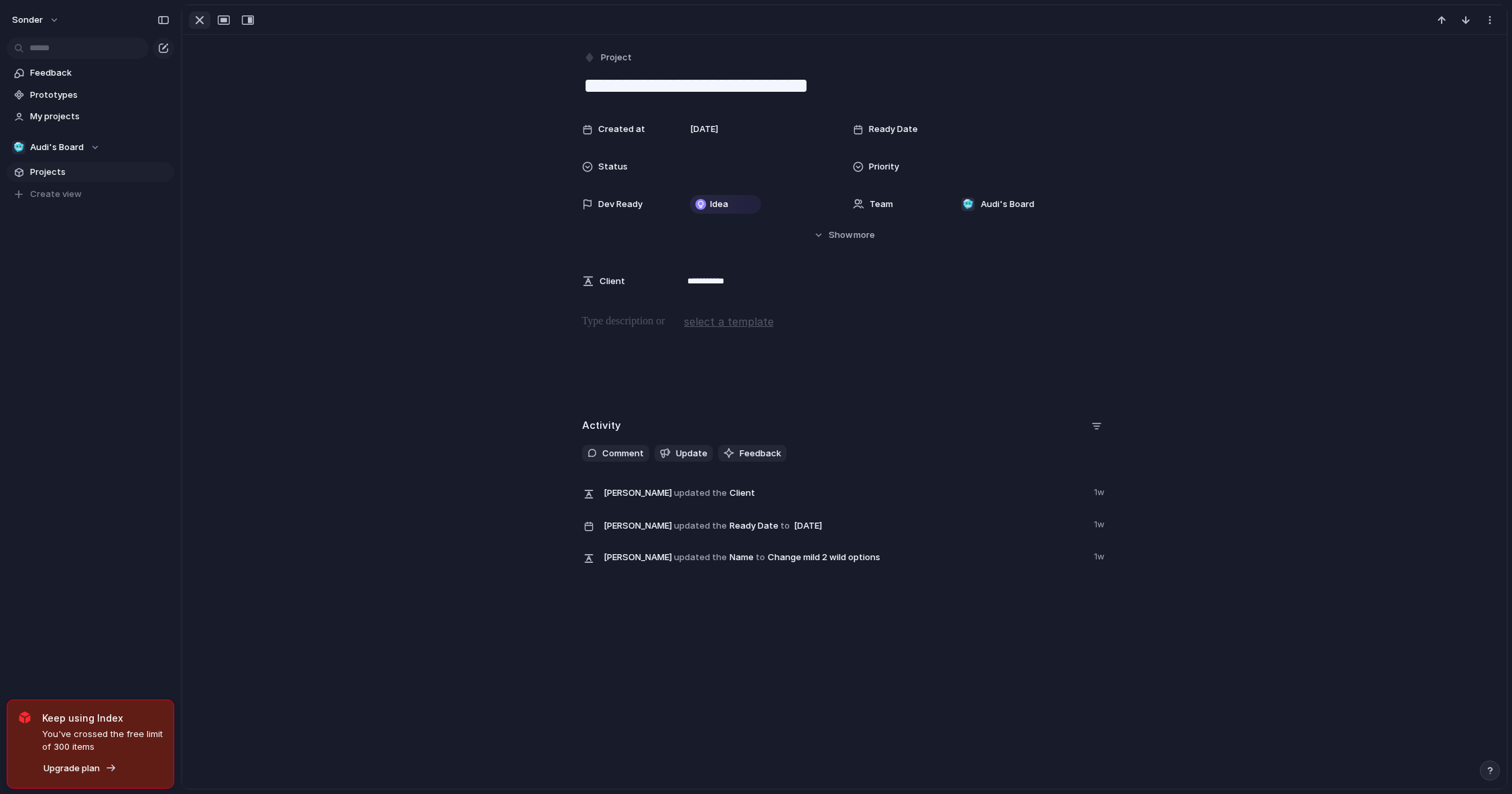
click at [192, 14] on div "button" at bounding box center [199, 20] width 16 height 16
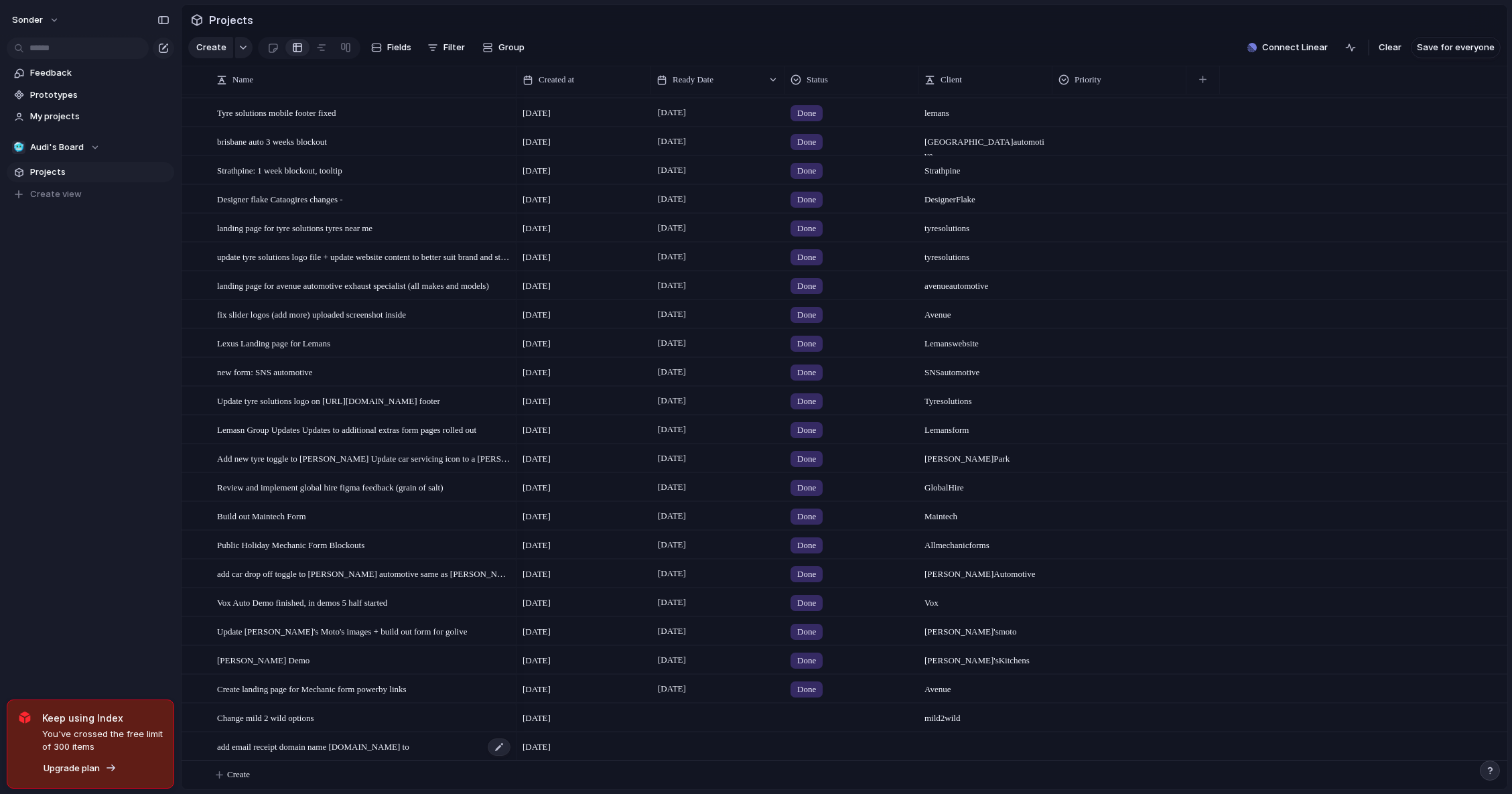
click at [333, 749] on span "add email receipt domain name [DOMAIN_NAME] to" at bounding box center [313, 746] width 192 height 15
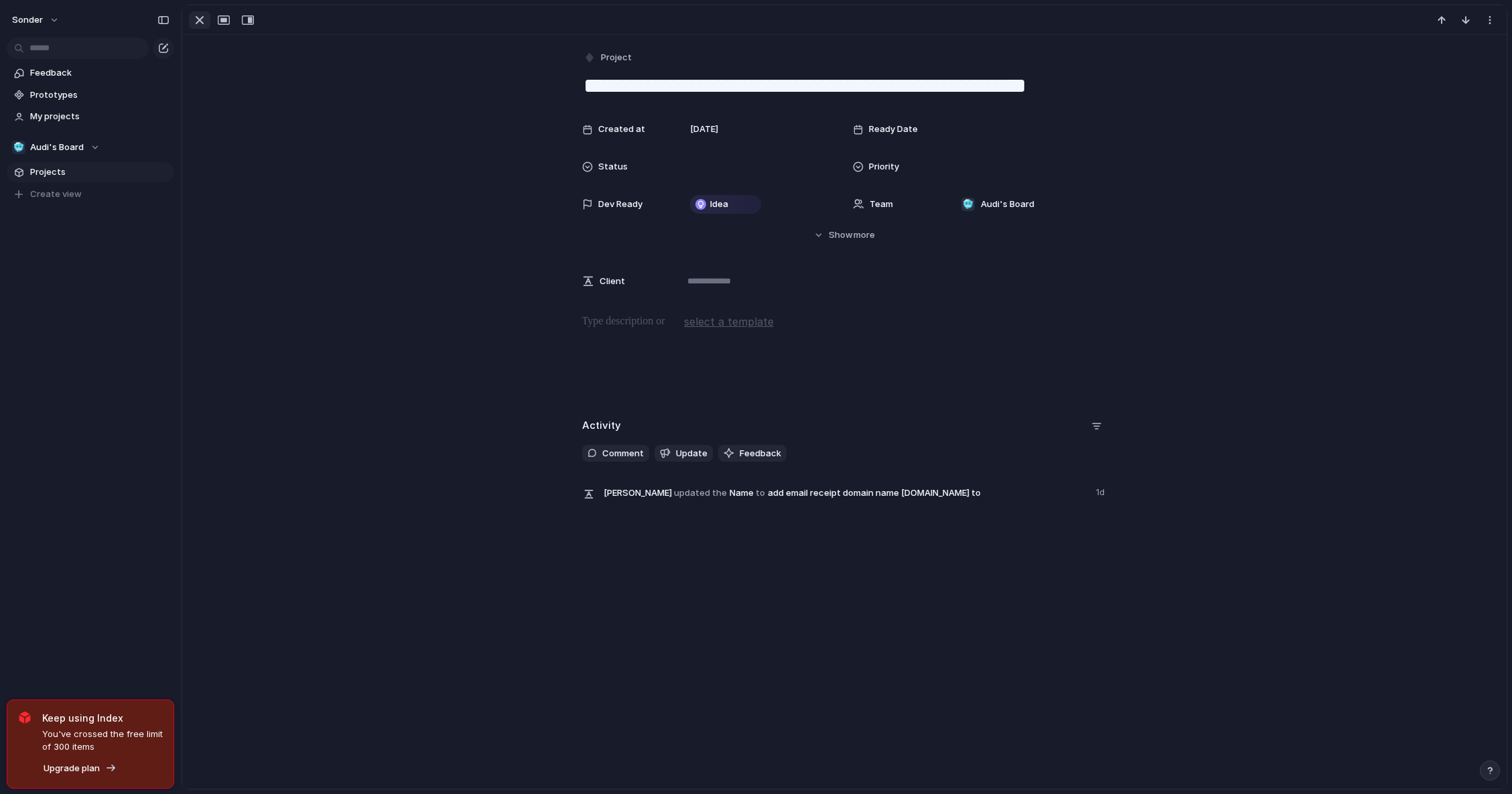
click at [195, 20] on div "button" at bounding box center [199, 20] width 16 height 16
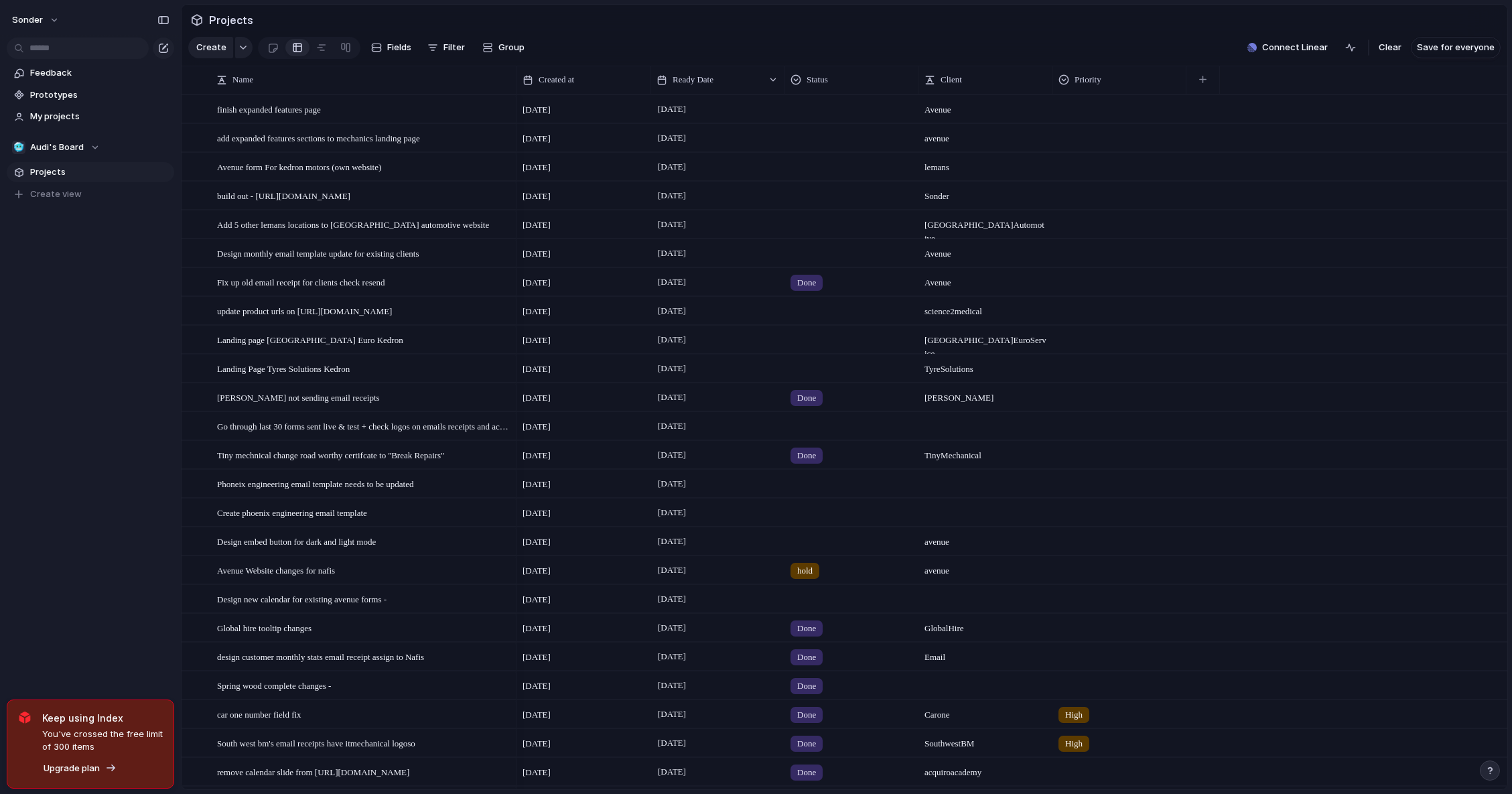
click at [945, 514] on div at bounding box center [985, 506] width 133 height 14
type textarea "**********"
click at [341, 497] on div "Phoneix engineering email template needs to be updated" at bounding box center [364, 483] width 295 height 27
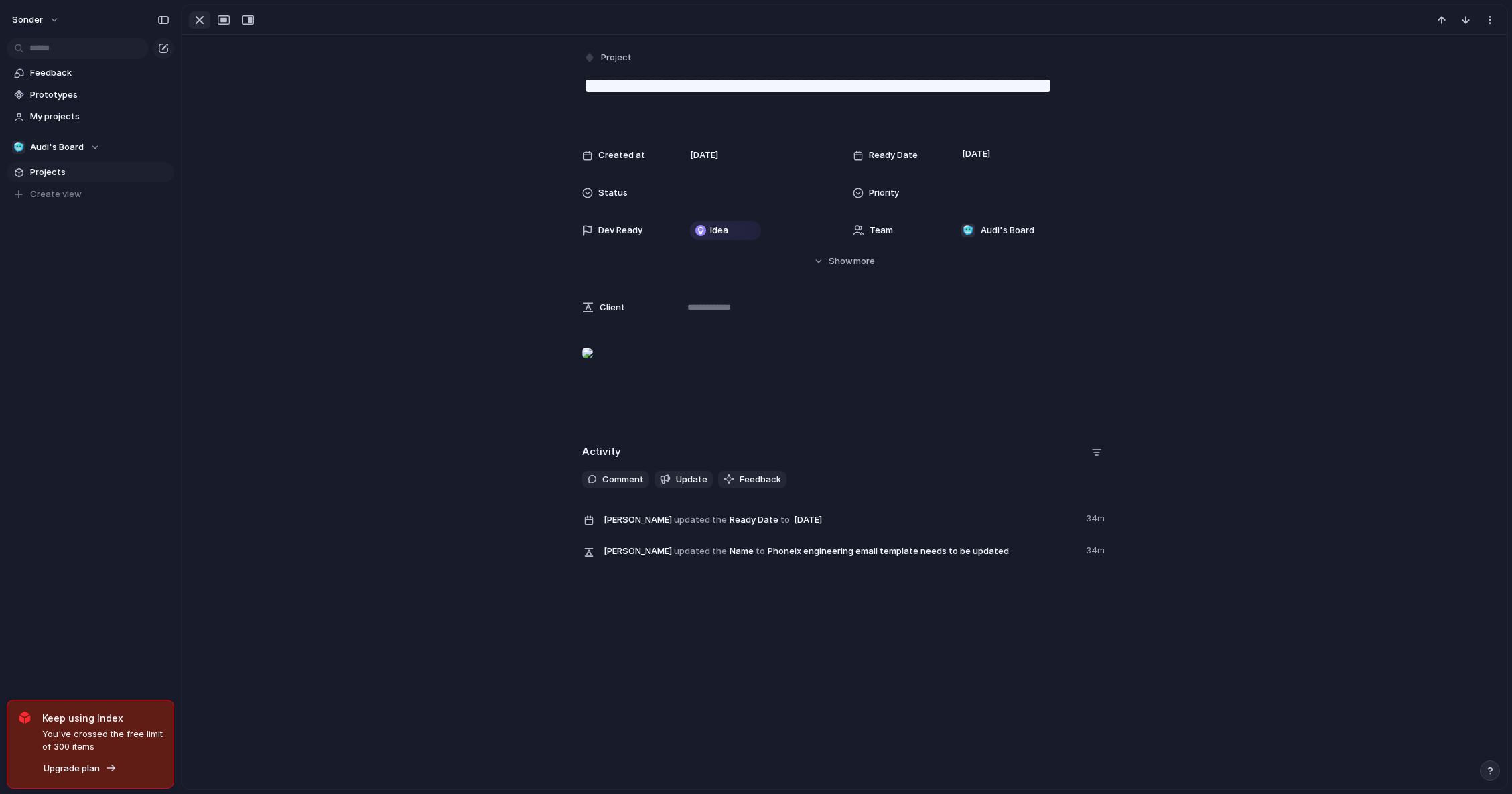
click at [206, 22] on div "button" at bounding box center [199, 20] width 16 height 16
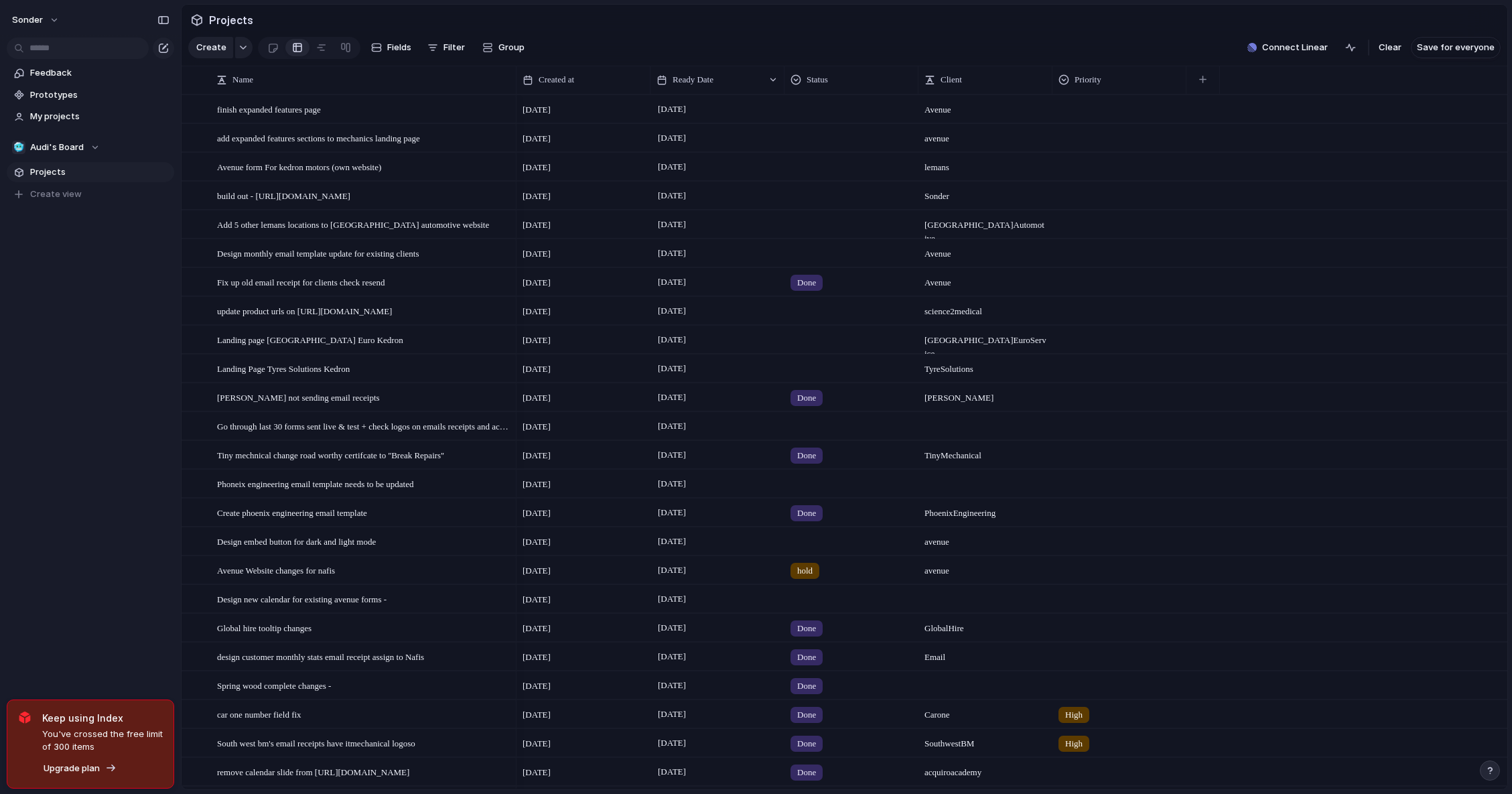
click at [815, 484] on div at bounding box center [852, 480] width 133 height 22
drag, startPoint x: 810, startPoint y: 565, endPoint x: 856, endPoint y: 538, distance: 53.3
click at [810, 566] on span "Done" at bounding box center [810, 572] width 22 height 13
click at [943, 484] on div at bounding box center [985, 477] width 133 height 14
type textarea "**********"
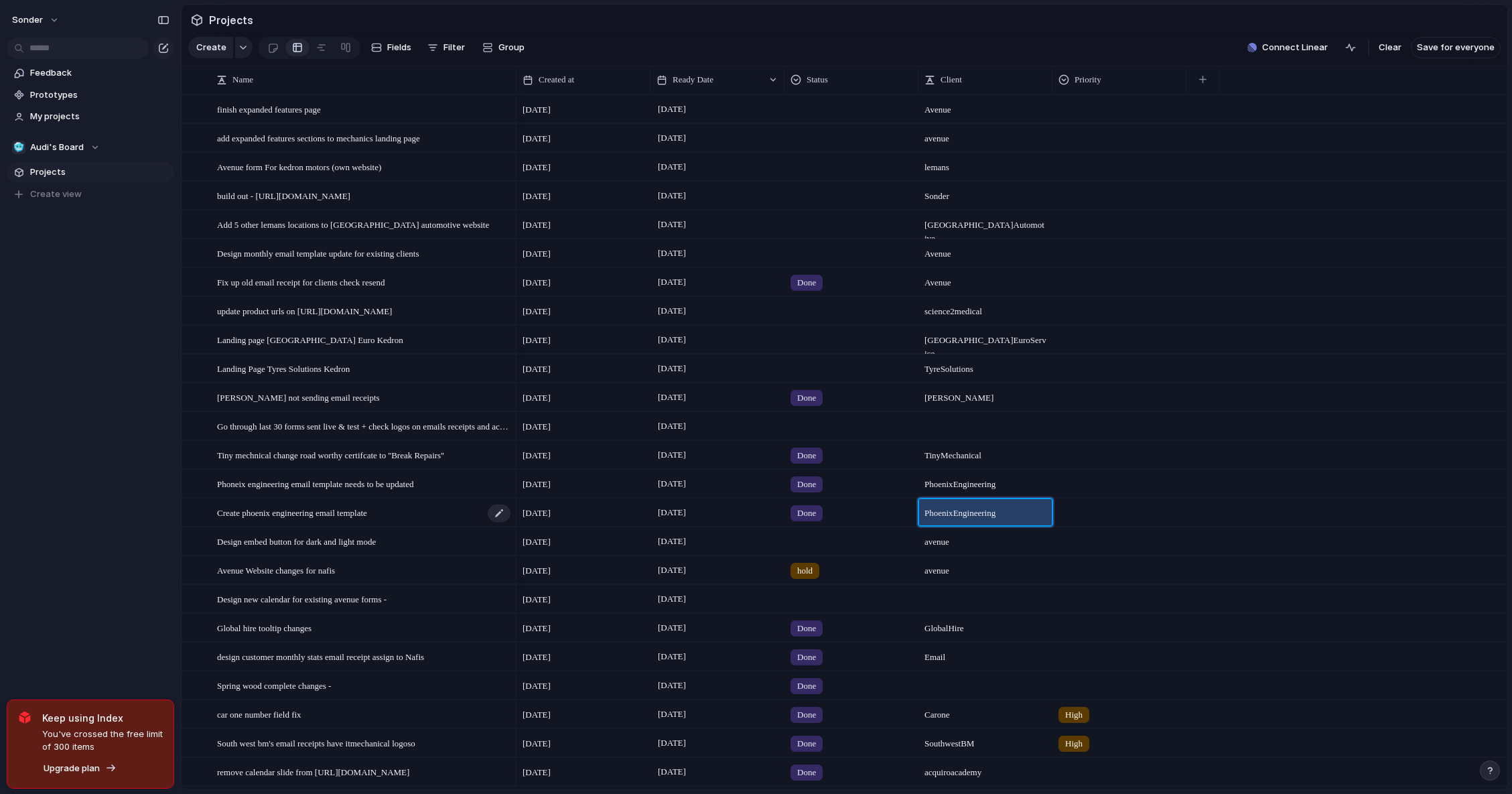
click at [292, 515] on span "Create phoenix engineering email template" at bounding box center [292, 512] width 150 height 15
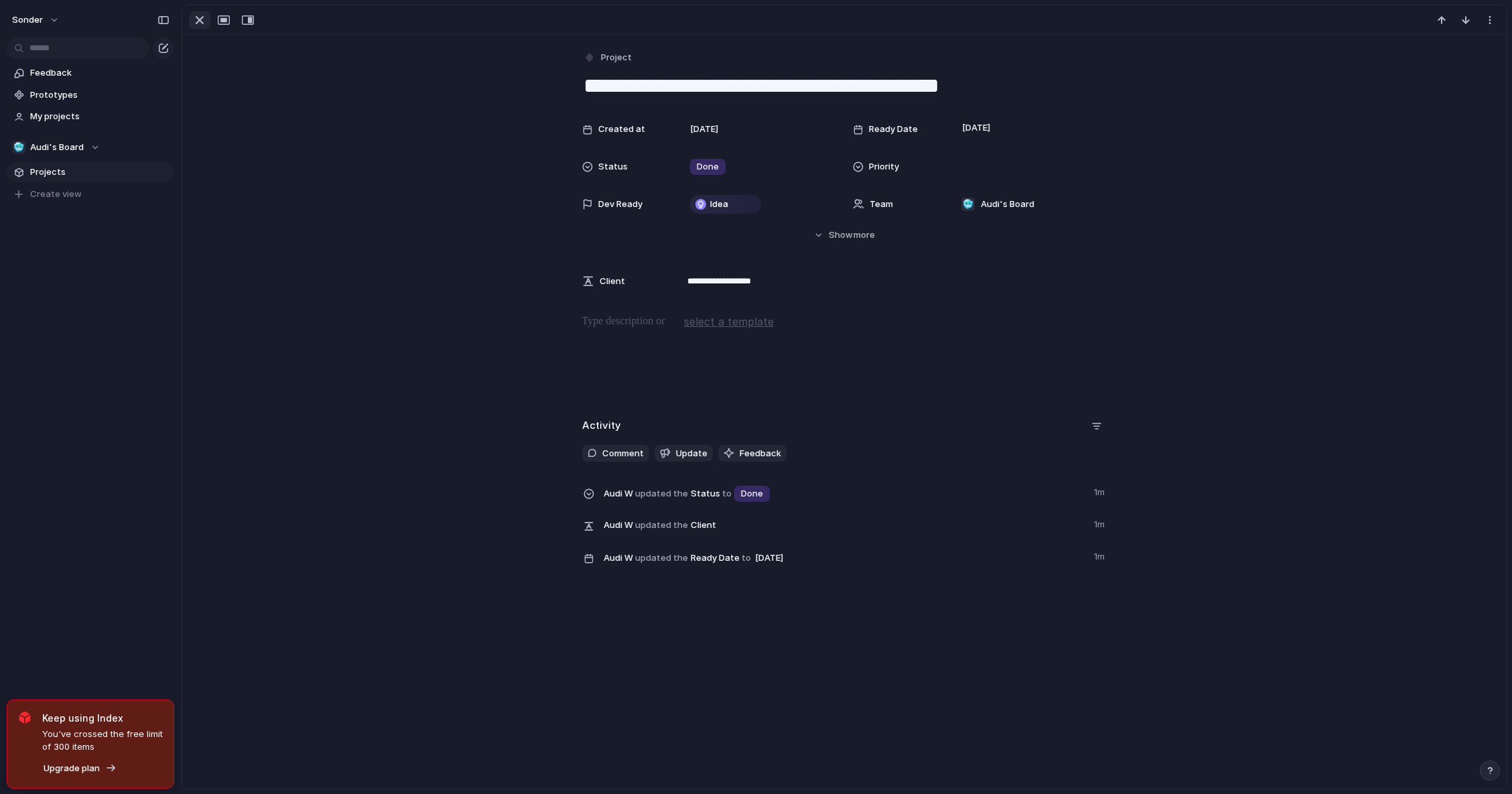
click at [203, 23] on div "button" at bounding box center [199, 20] width 16 height 16
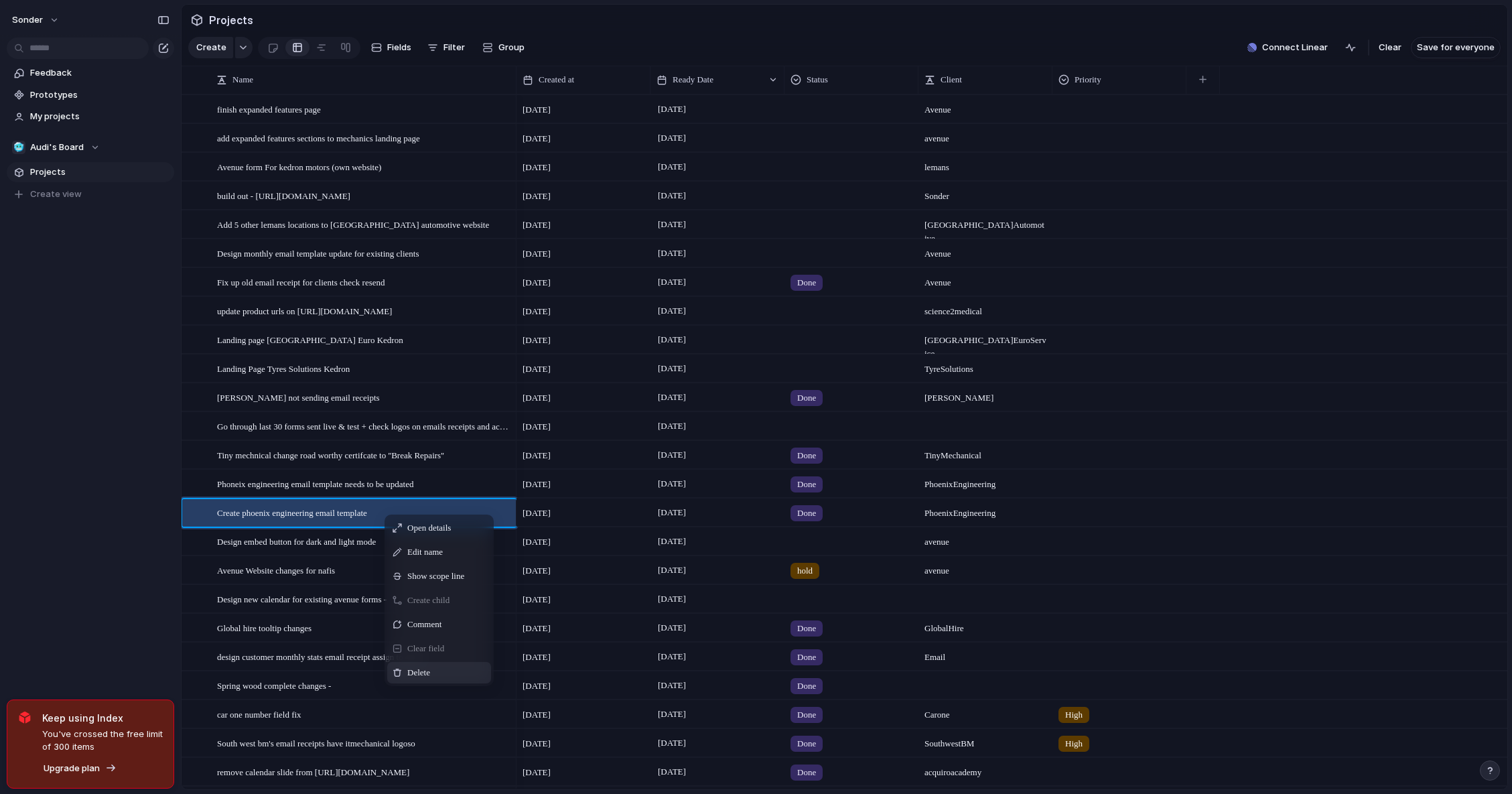
click at [440, 679] on span "Context Menu" at bounding box center [438, 673] width 6 height 13
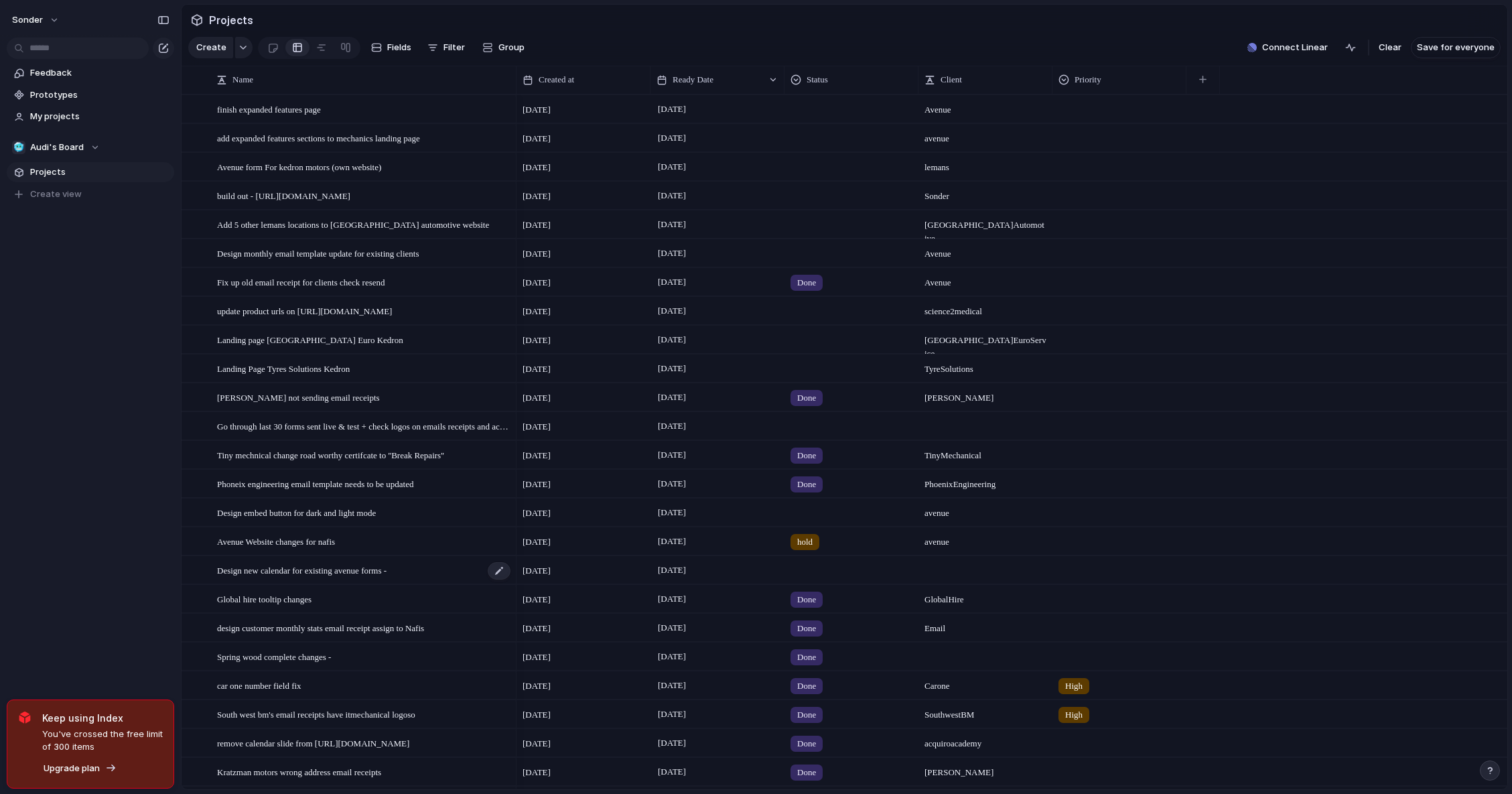
click at [315, 577] on span "Design new calendar for existing avenue forms -" at bounding box center [301, 569] width 170 height 15
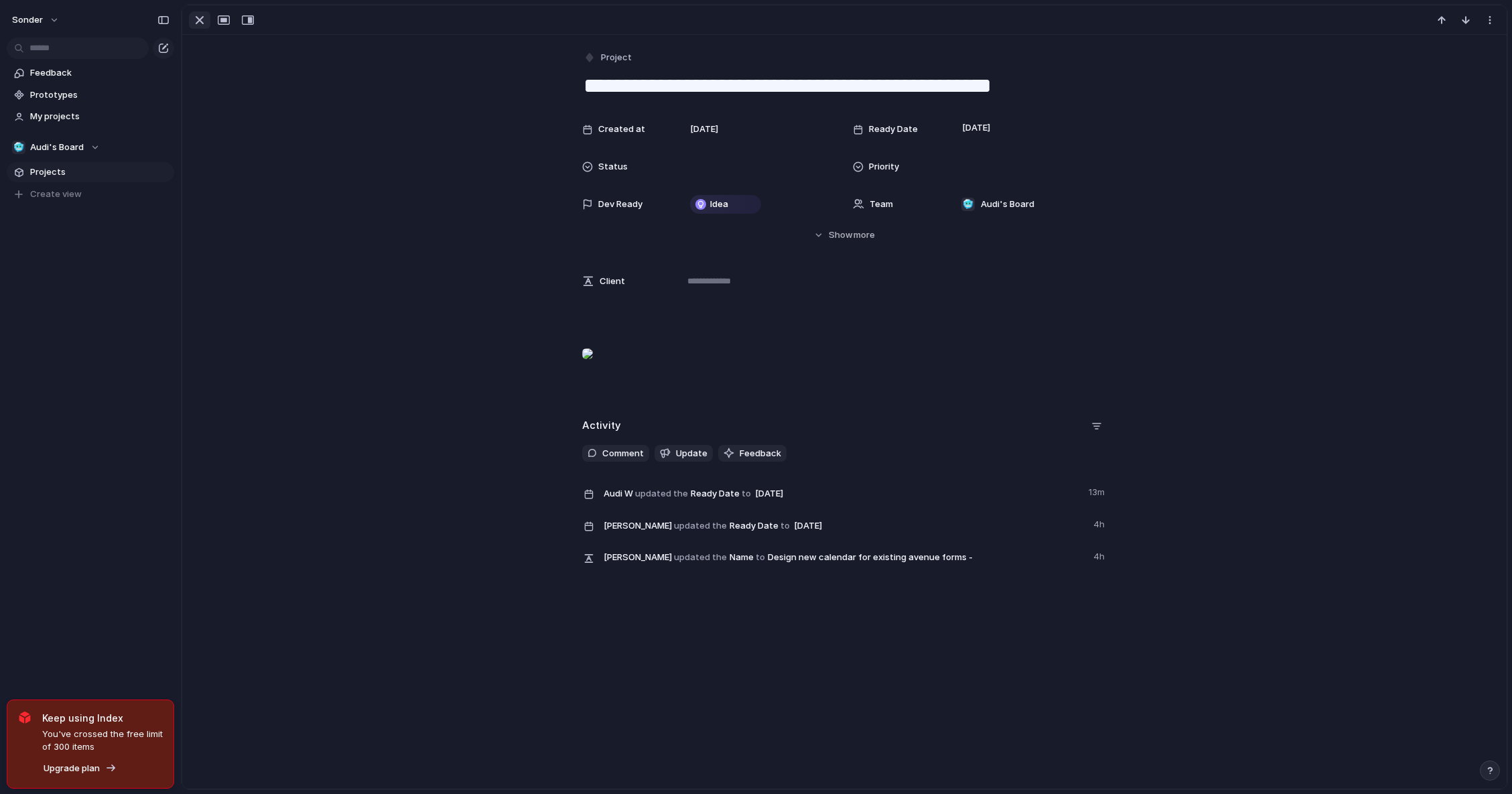
click at [195, 20] on div "button" at bounding box center [199, 20] width 16 height 16
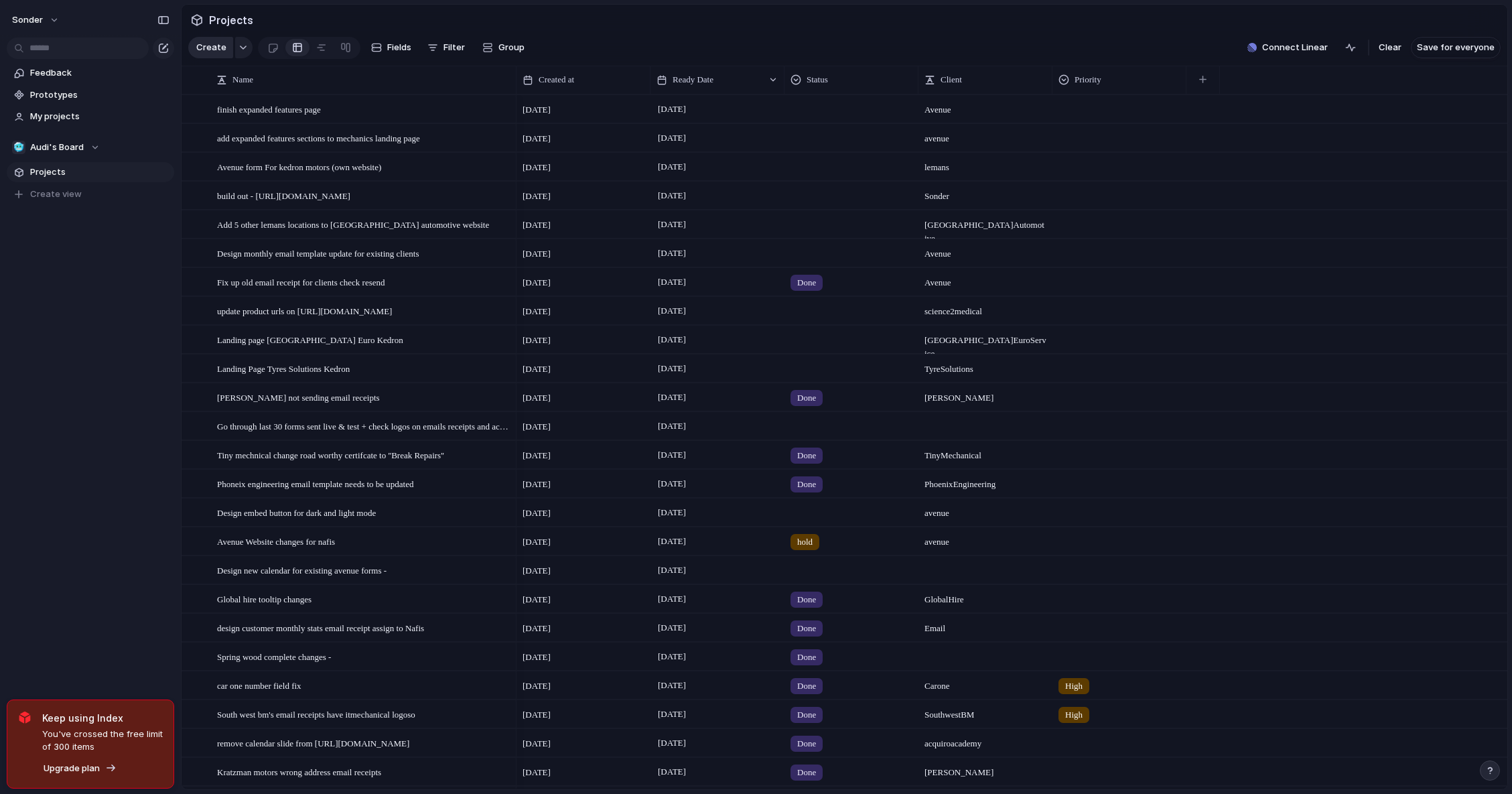
click at [195, 49] on button "Create" at bounding box center [210, 47] width 45 height 22
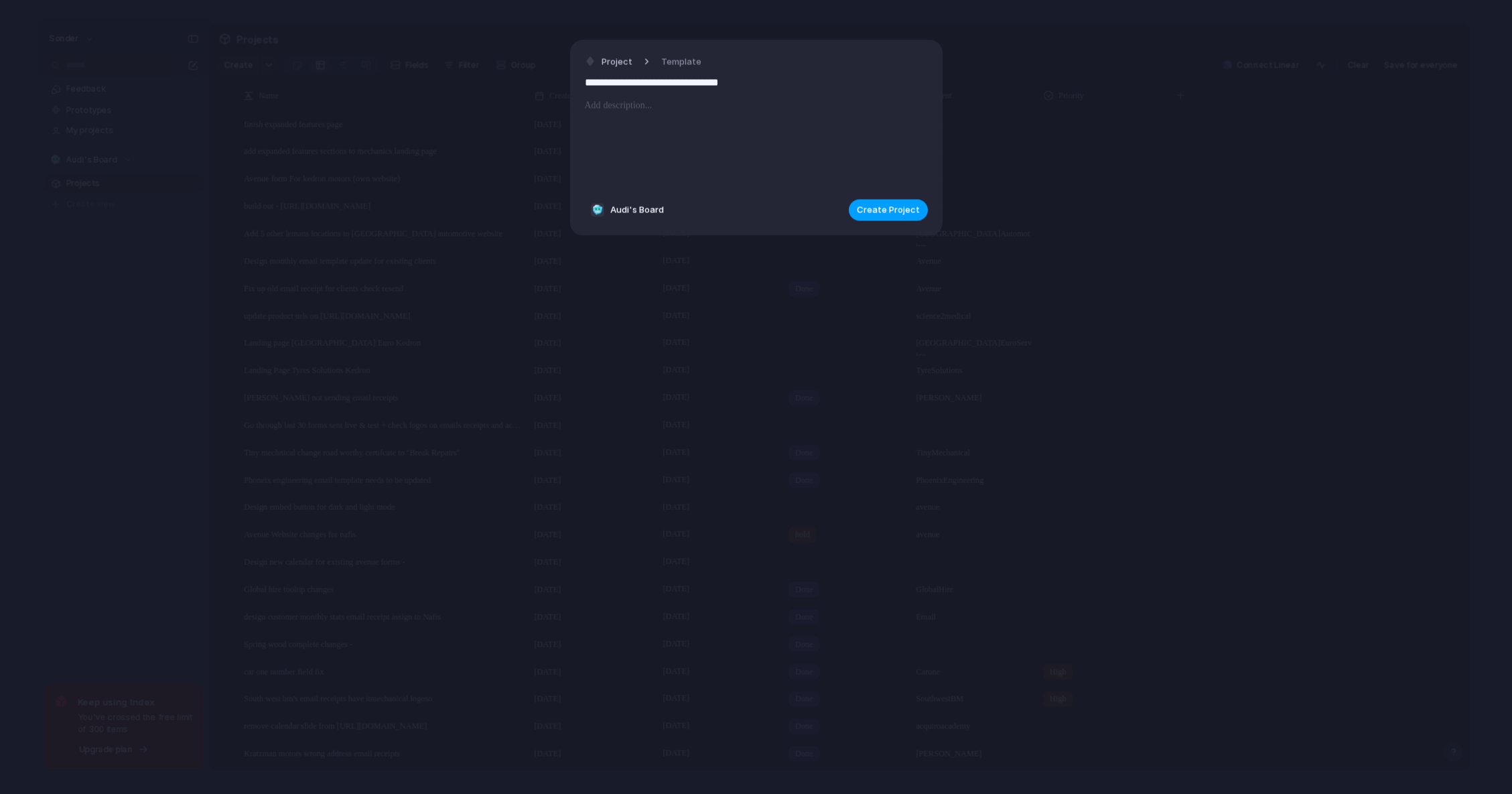
type input "**********"
click at [891, 203] on button "Create Project" at bounding box center [888, 209] width 79 height 22
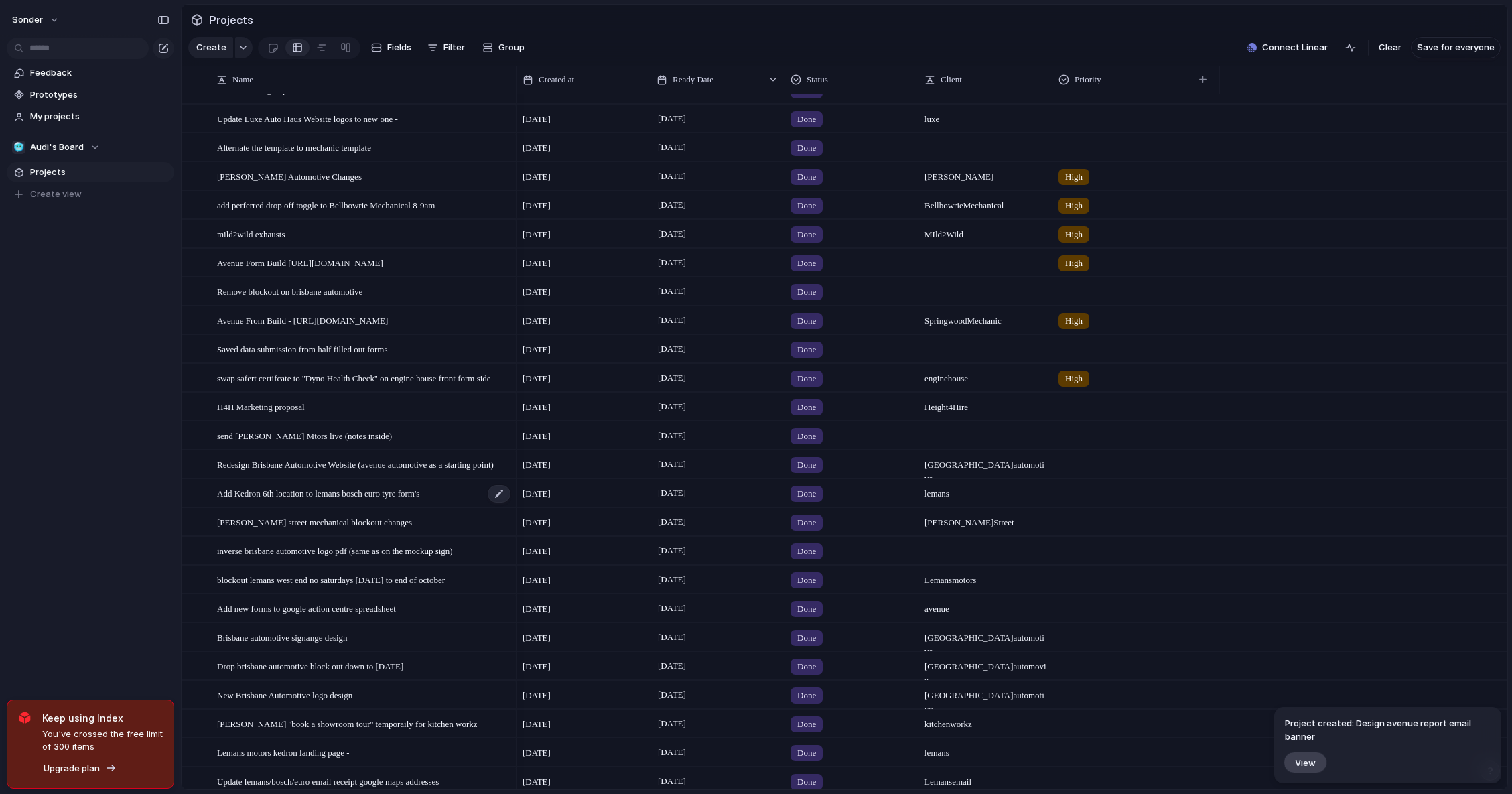
scroll to position [2440, 0]
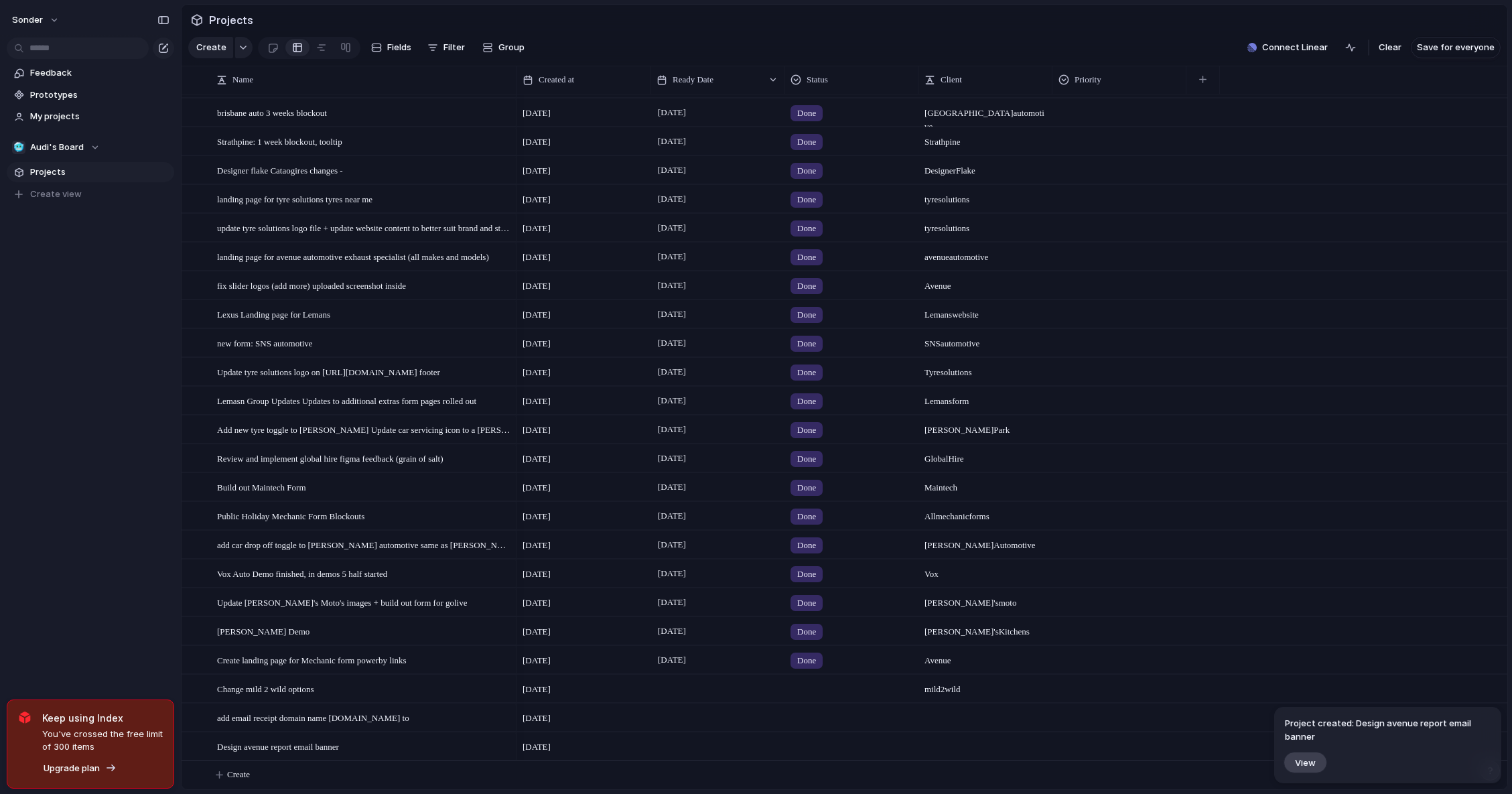
click at [689, 749] on div at bounding box center [716, 746] width 134 height 27
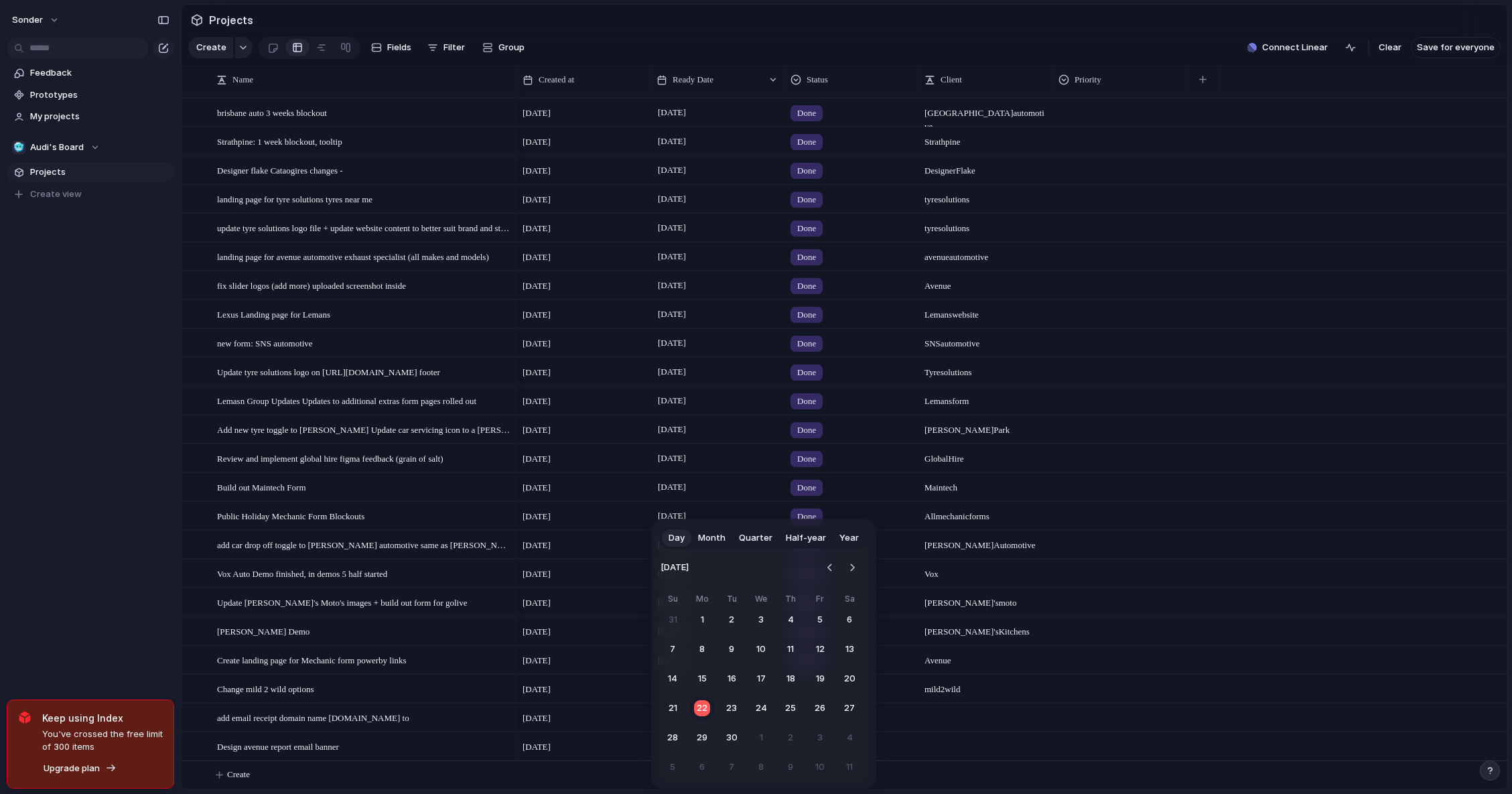
drag, startPoint x: 741, startPoint y: 706, endPoint x: 742, endPoint y: 714, distance: 8.1
click at [740, 706] on button "23" at bounding box center [730, 708] width 24 height 24
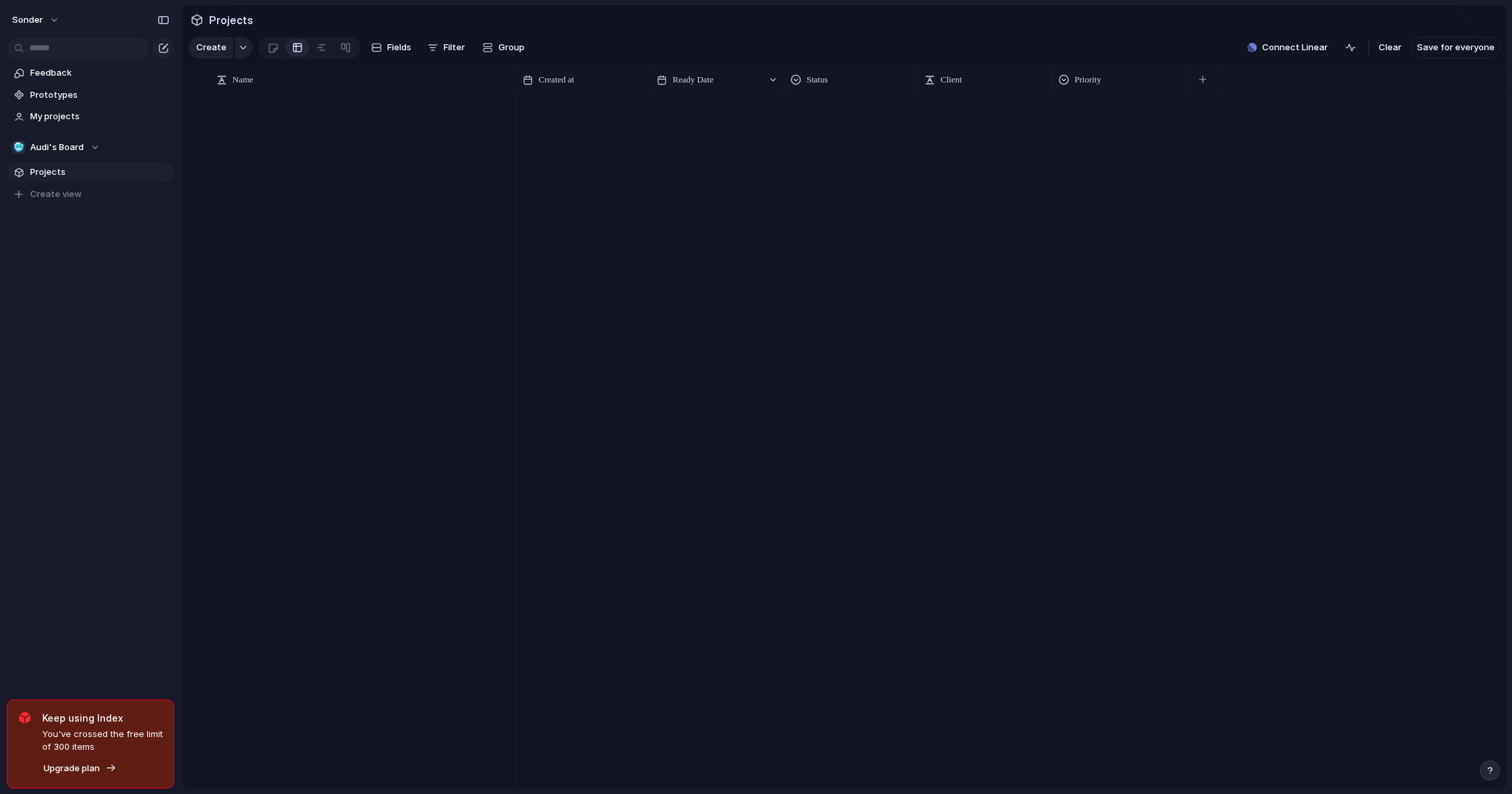
scroll to position [0, 0]
